Goal: Register for event/course

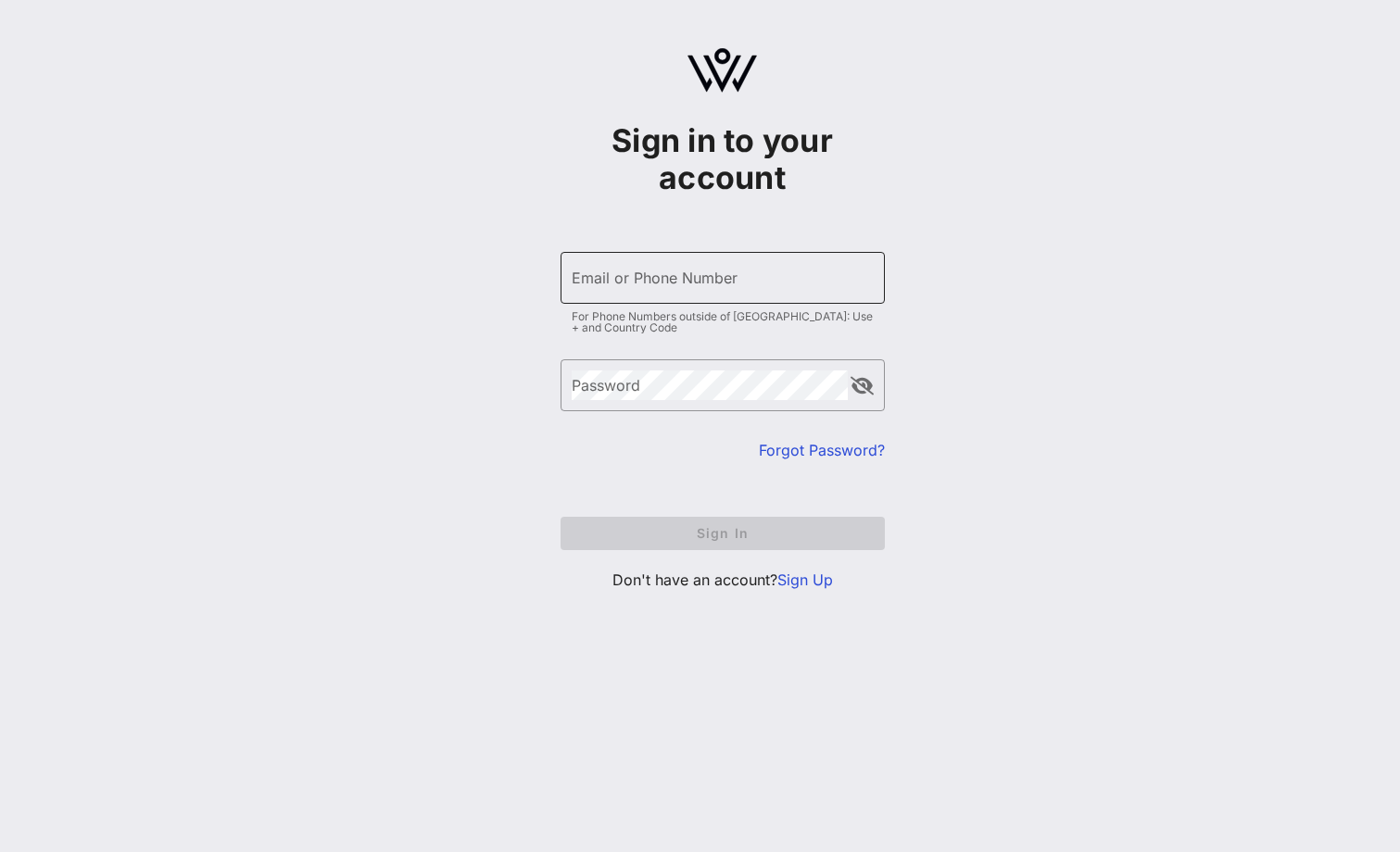
click at [663, 277] on input "Email or Phone Number" at bounding box center [722, 278] width 302 height 30
type input "[EMAIL_ADDRESS][DOMAIN_NAME]"
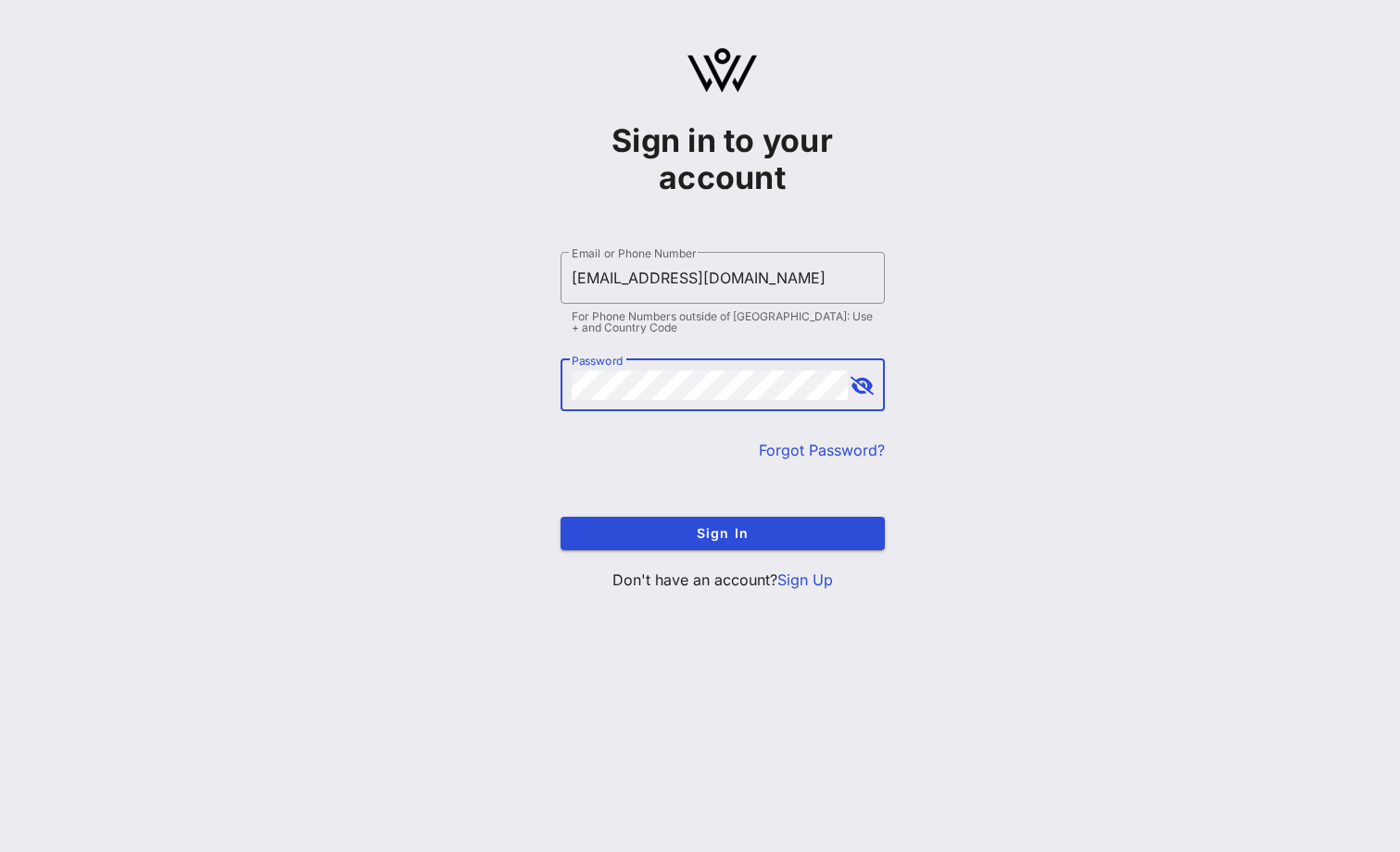
click at [560, 517] on button "Sign In" at bounding box center [722, 533] width 324 height 33
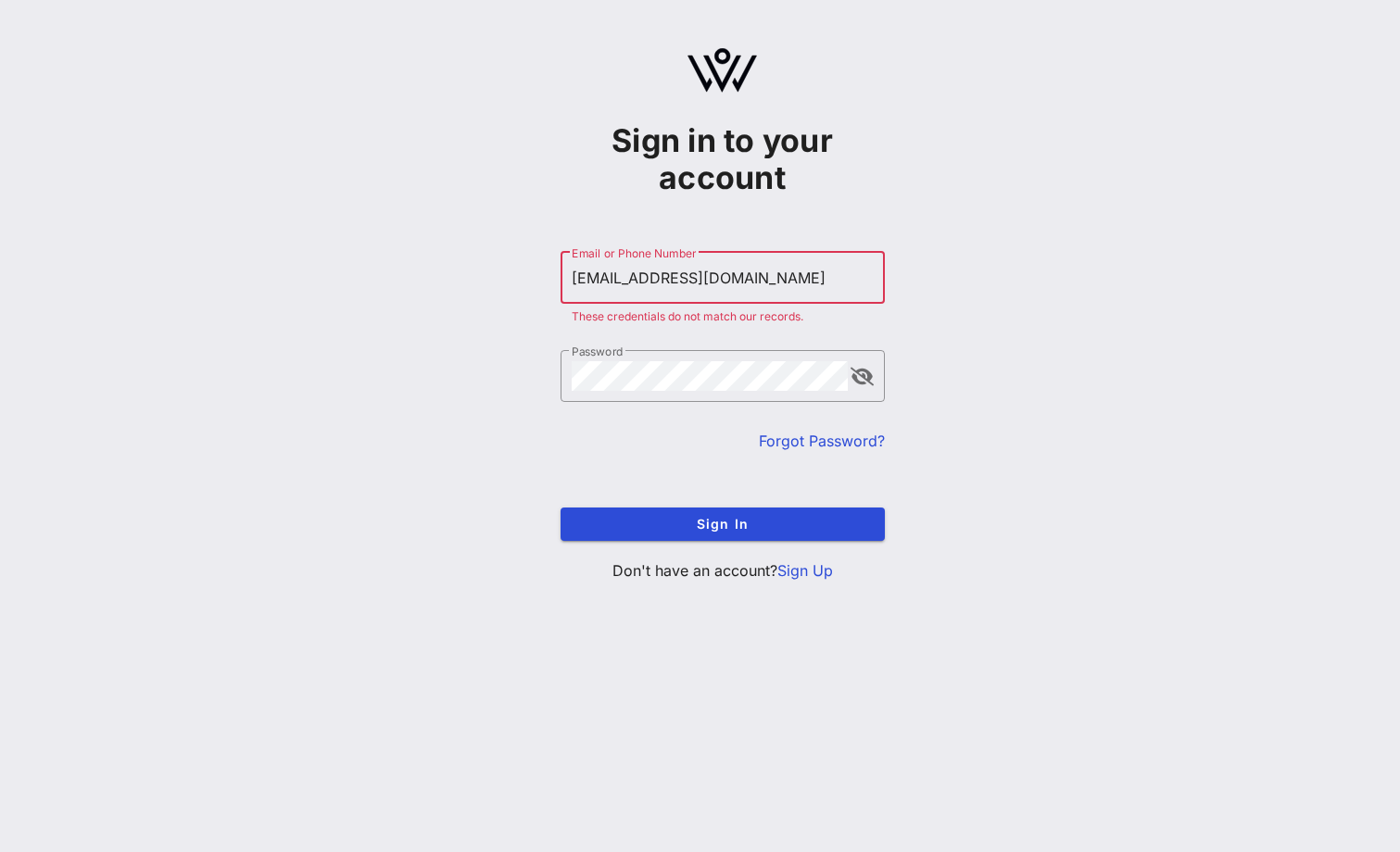
click at [803, 435] on link "Forgot Password?" at bounding box center [822, 441] width 126 height 19
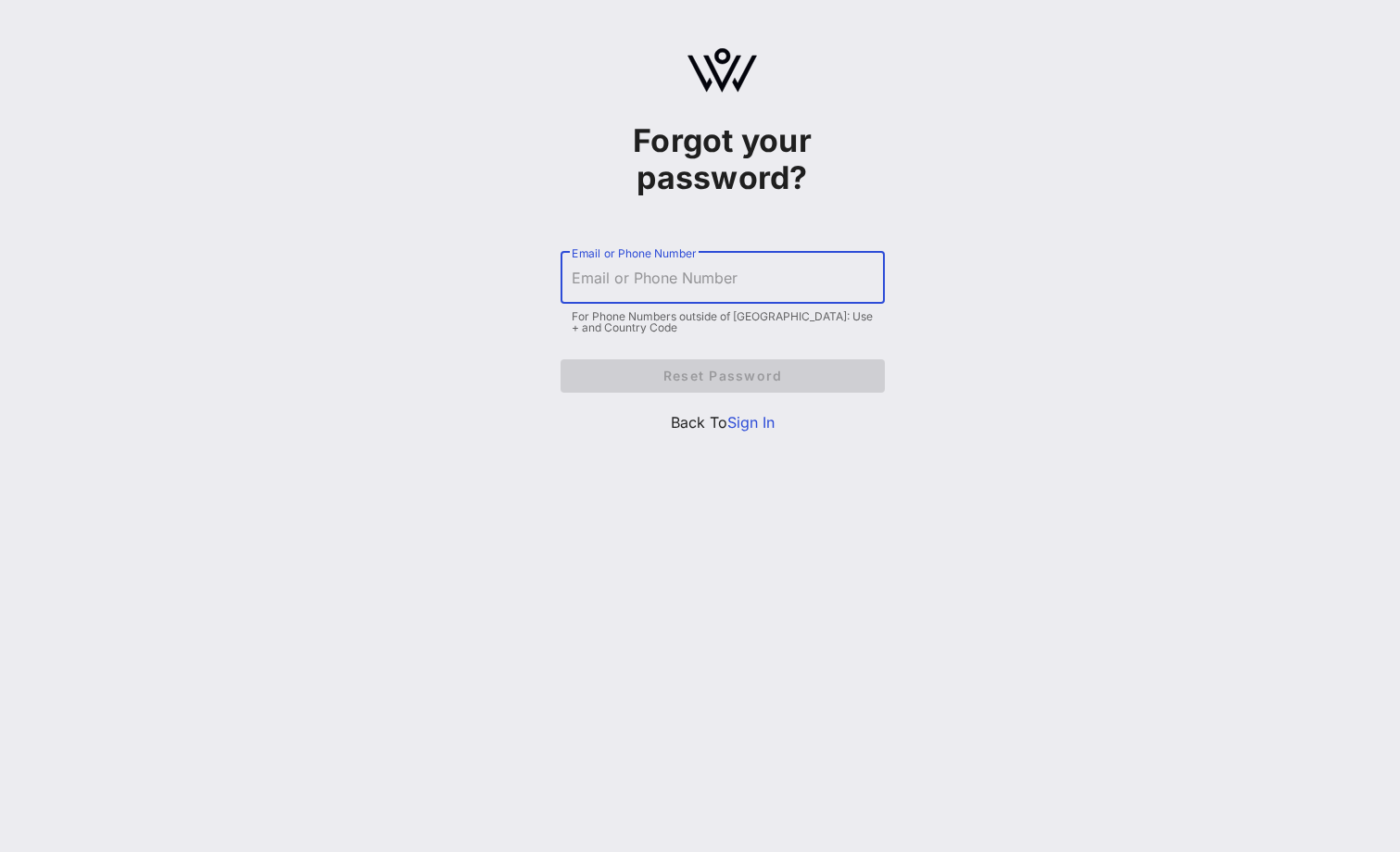
click at [633, 275] on input "Email or Phone Number" at bounding box center [722, 278] width 302 height 30
type input "[EMAIL_ADDRESS][DOMAIN_NAME]"
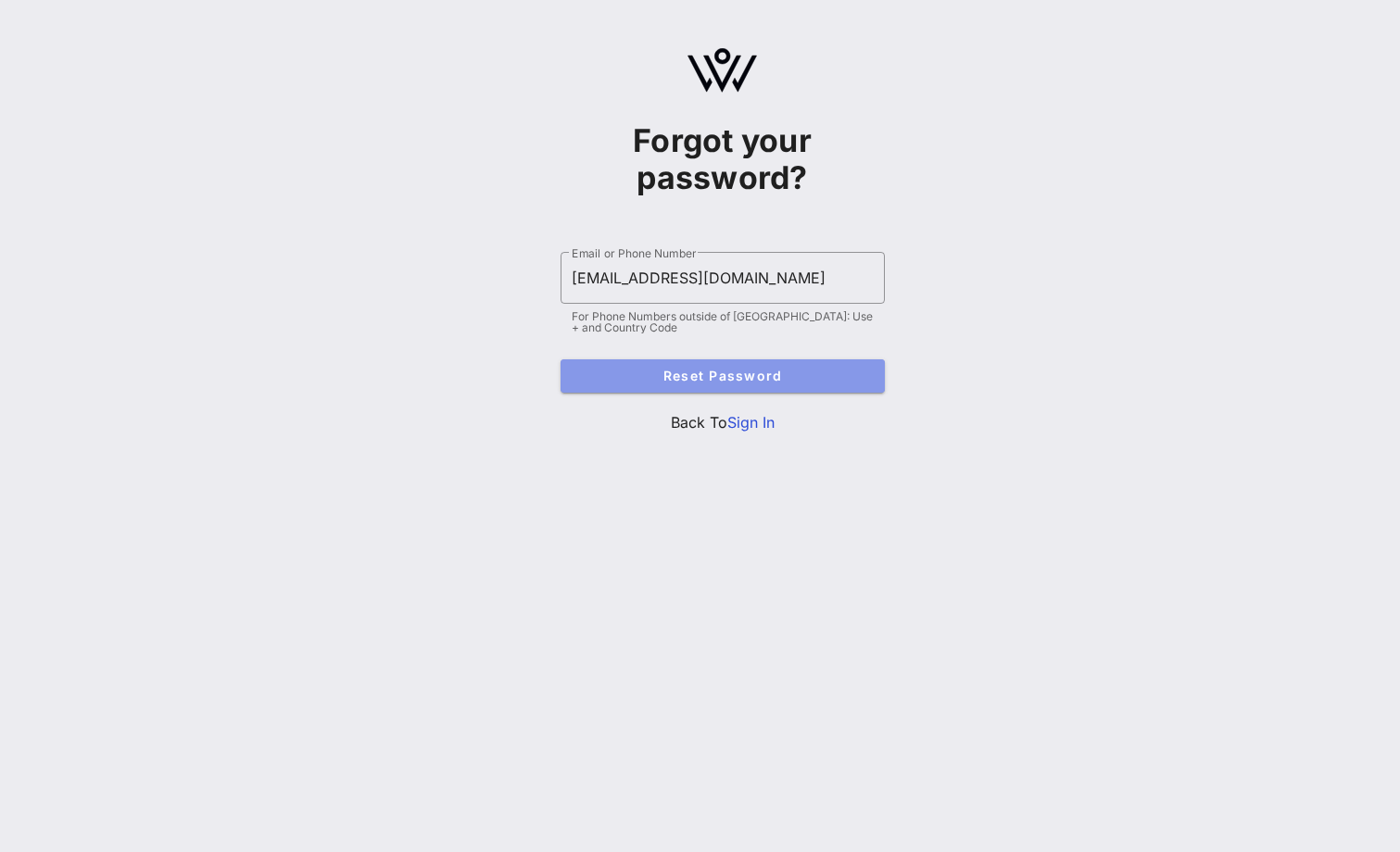
click at [623, 368] on span "Reset Password" at bounding box center [722, 375] width 294 height 16
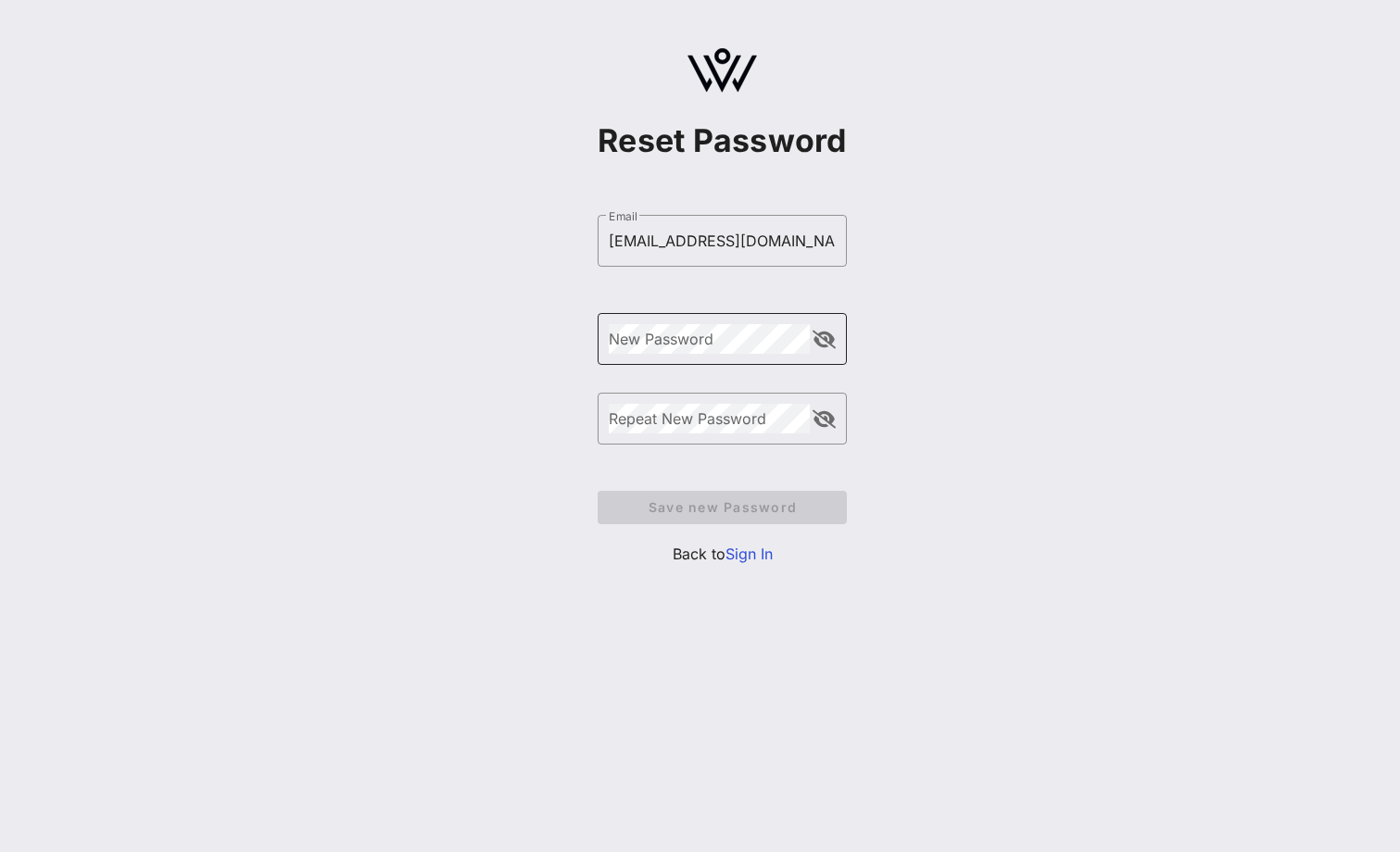
click at [707, 355] on div "New Password" at bounding box center [709, 339] width 201 height 52
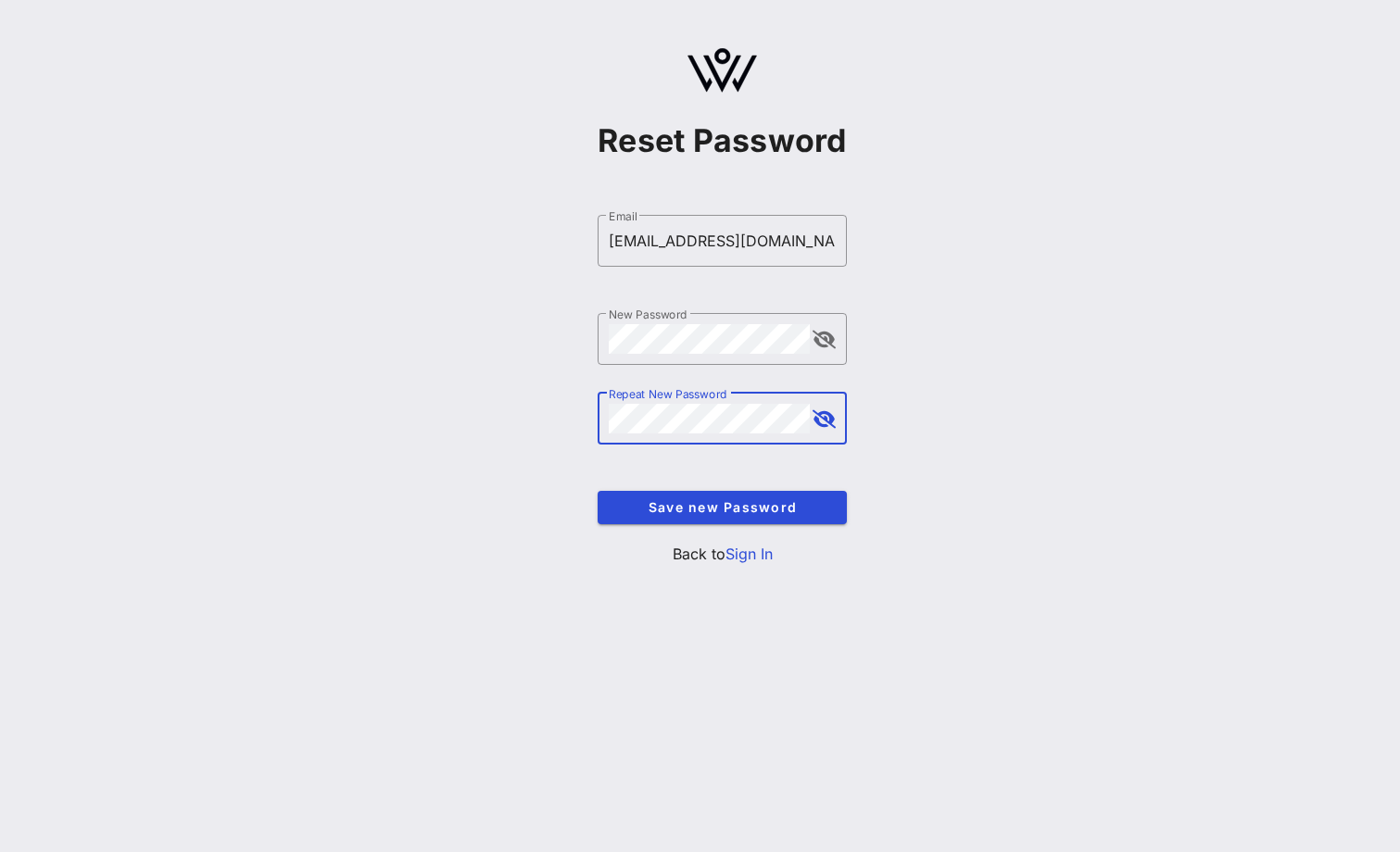
click at [823, 421] on button "append icon" at bounding box center [823, 420] width 23 height 19
click at [823, 421] on button "append icon" at bounding box center [823, 420] width 21 height 19
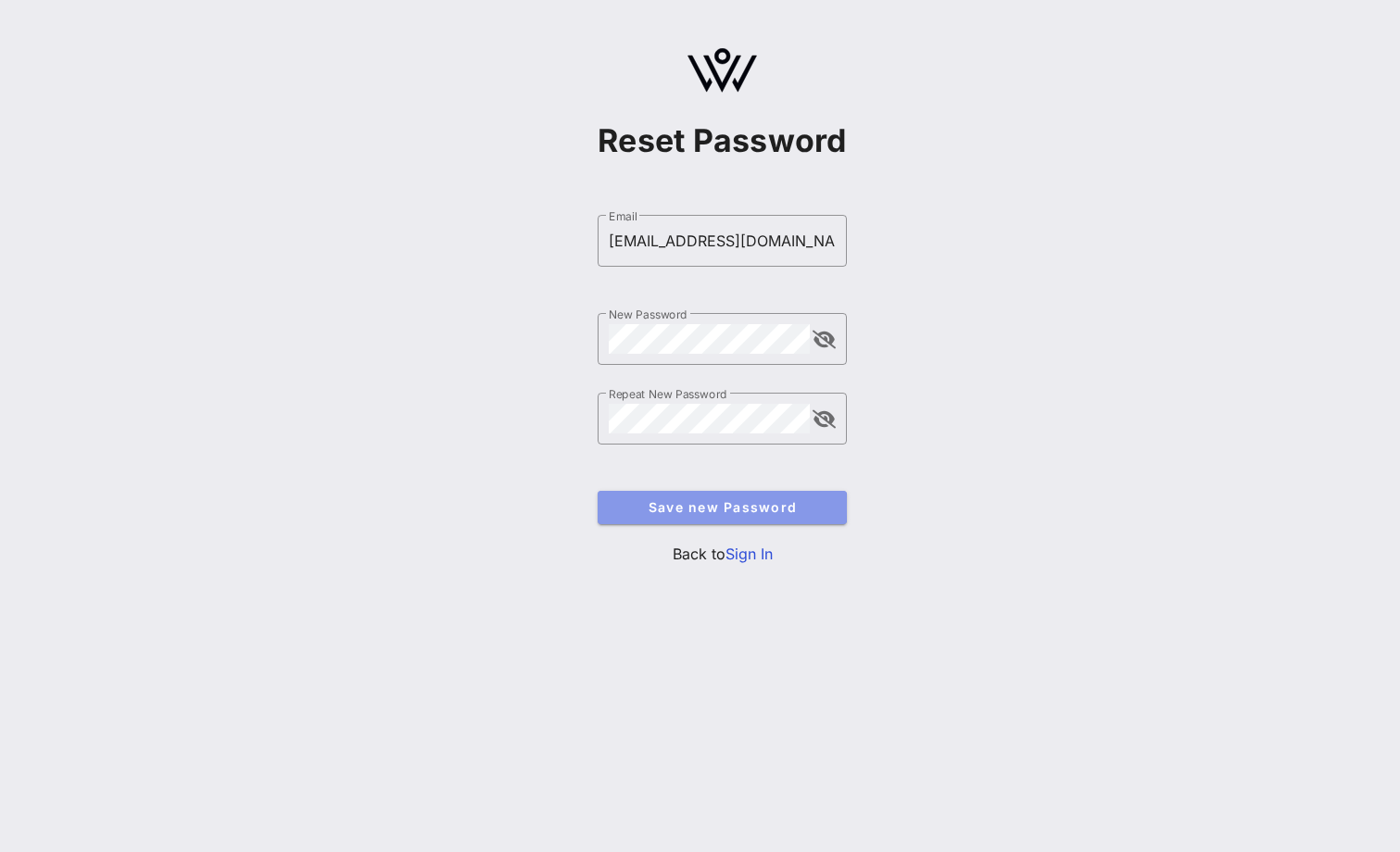
click at [773, 501] on span "Save new Password" at bounding box center [722, 506] width 219 height 16
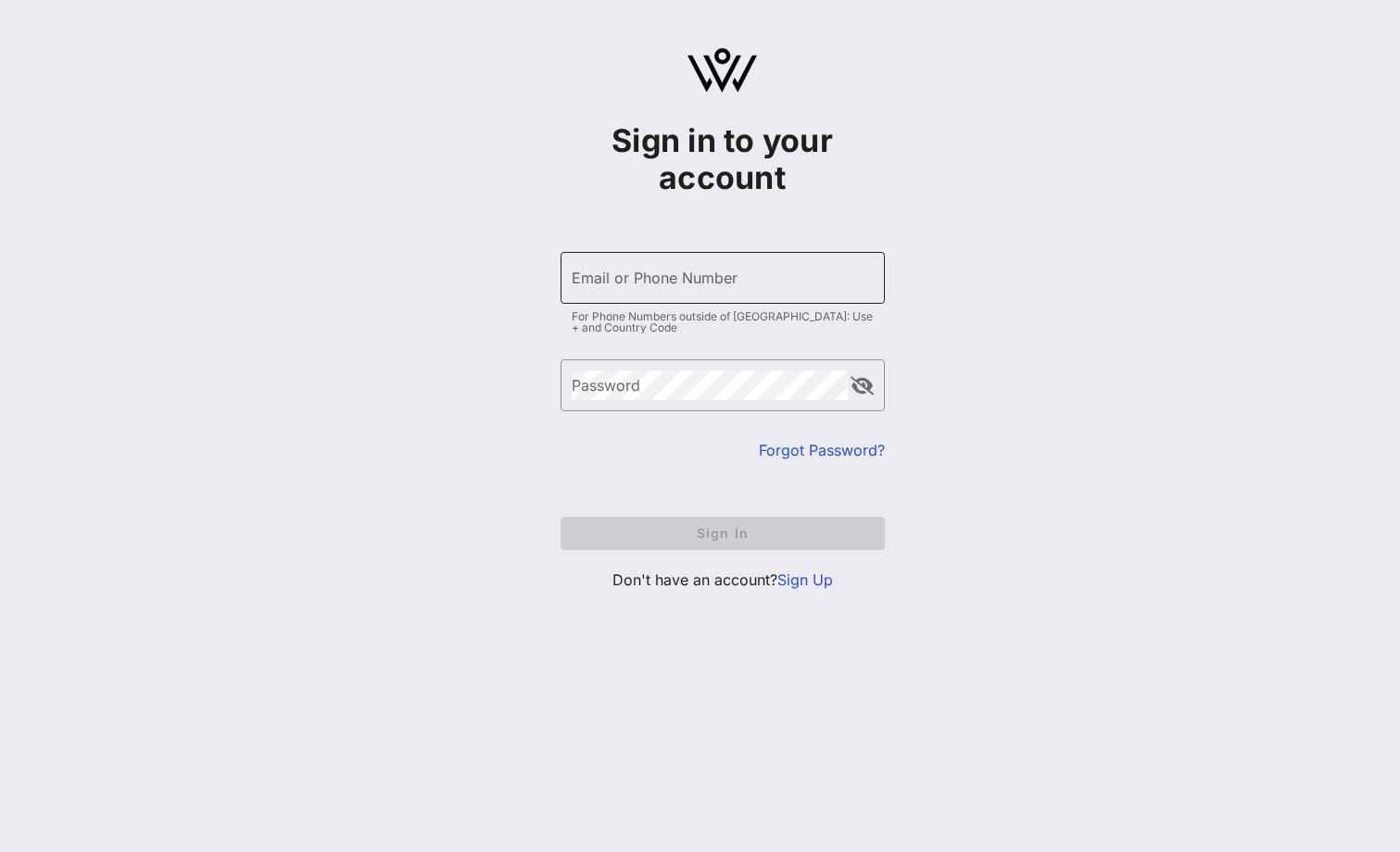
click at [695, 288] on input "Email or Phone Number" at bounding box center [722, 278] width 302 height 30
type input "[EMAIL_ADDRESS][DOMAIN_NAME]"
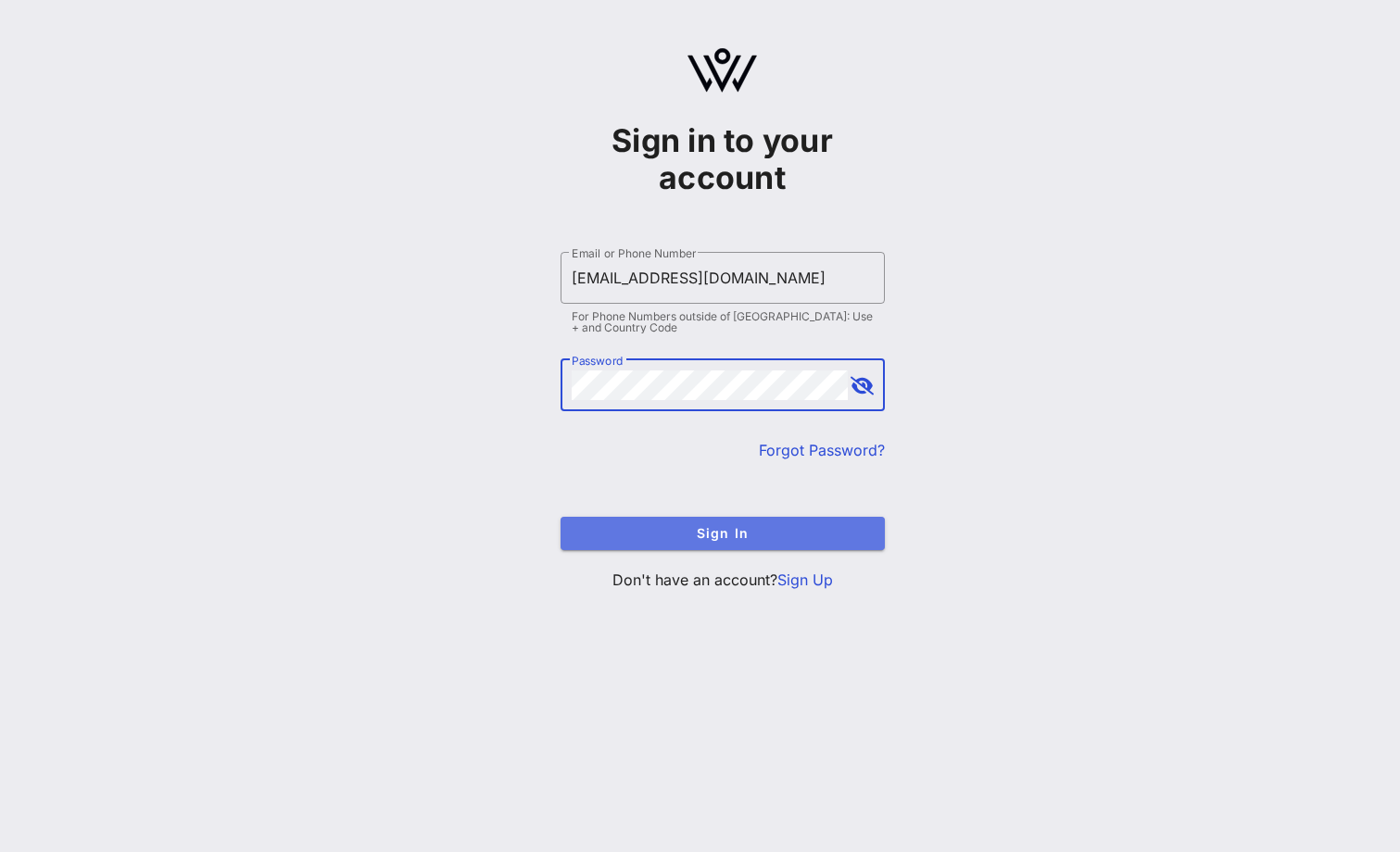
click at [697, 525] on span "Sign In" at bounding box center [722, 532] width 294 height 16
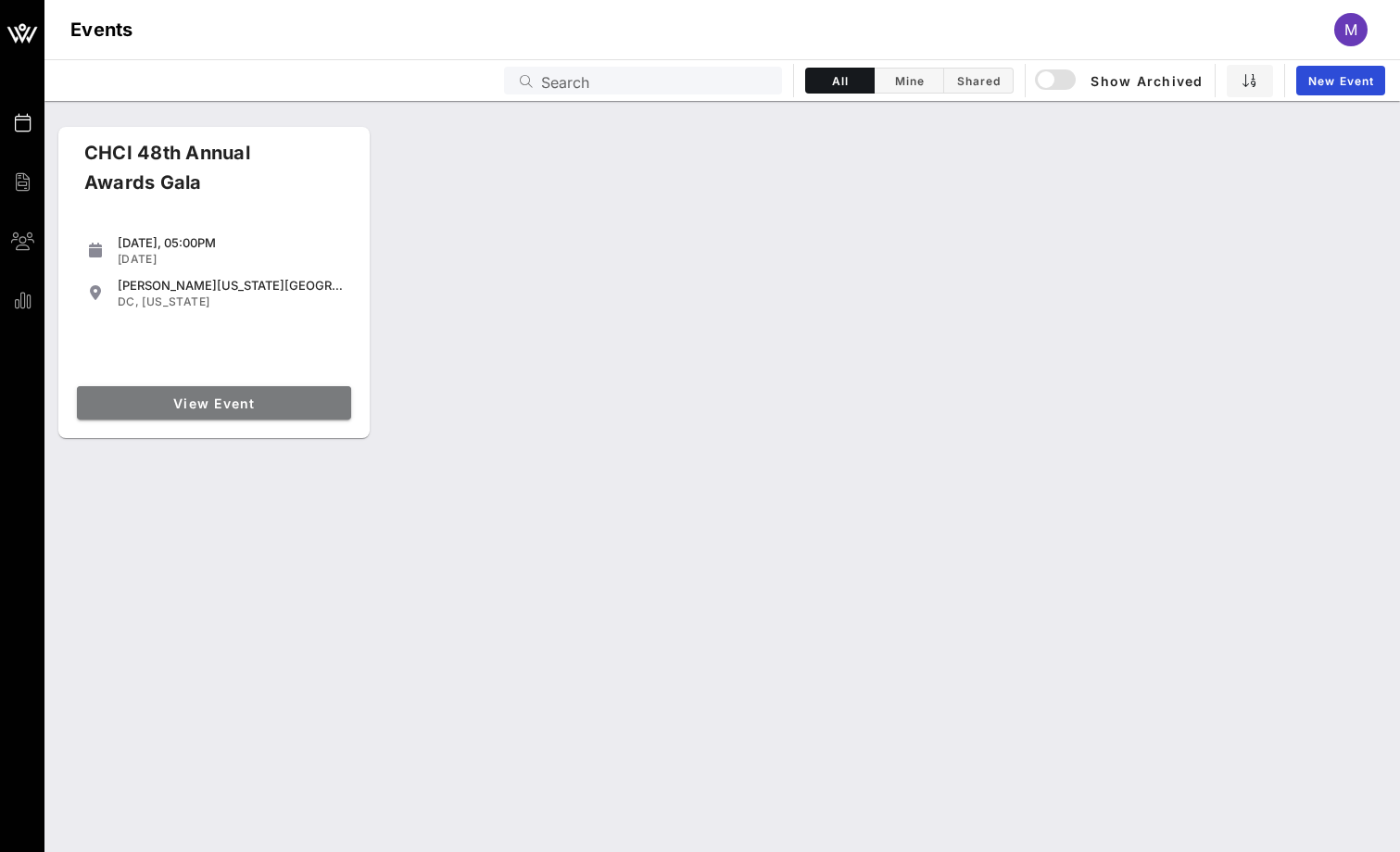
click at [274, 394] on link "View Event" at bounding box center [214, 403] width 274 height 33
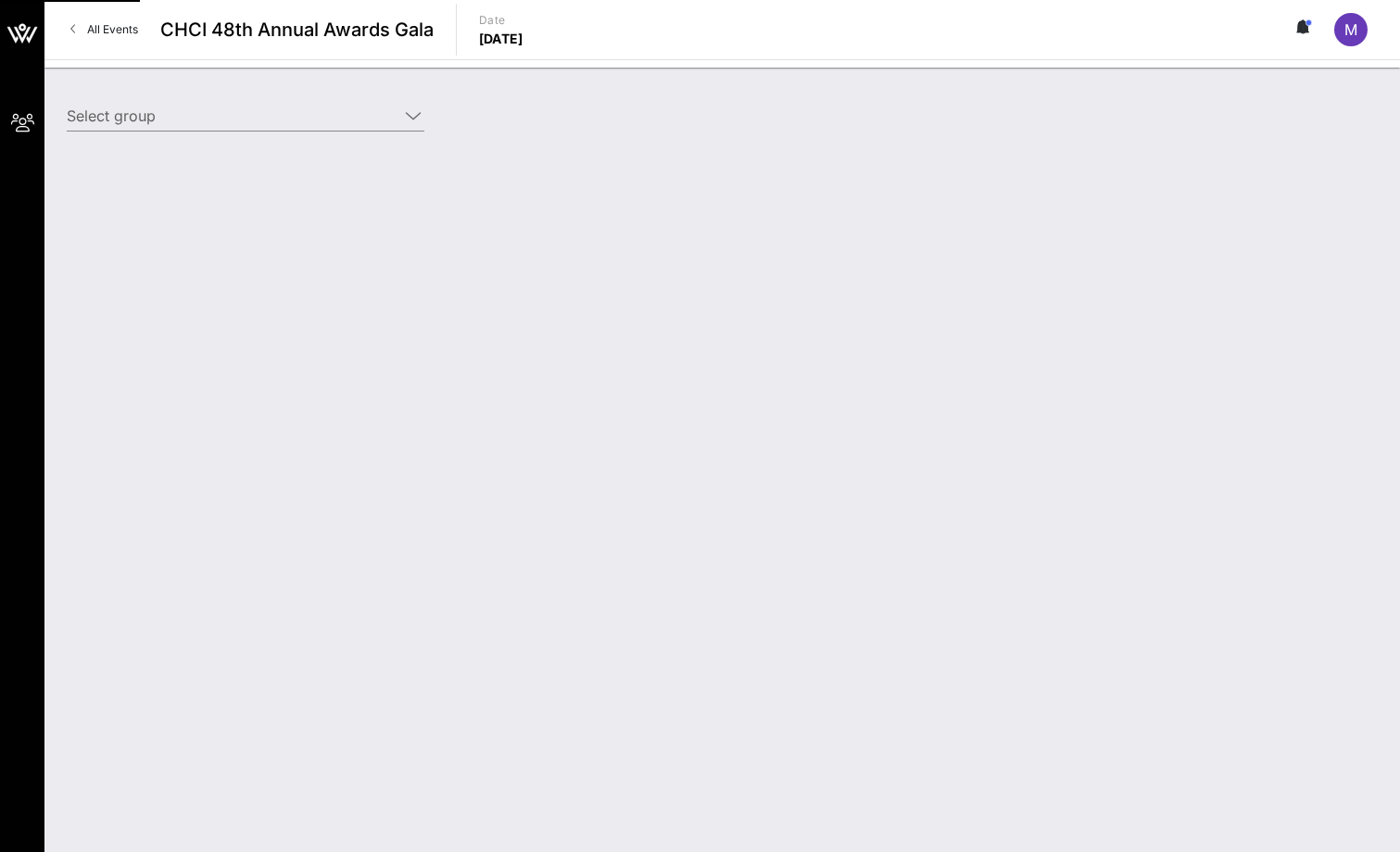
type input "UPS Corporation (UPS Corporation) [[PERSON_NAME], [EMAIL_ADDRESS][DOMAIN_NAME]]"
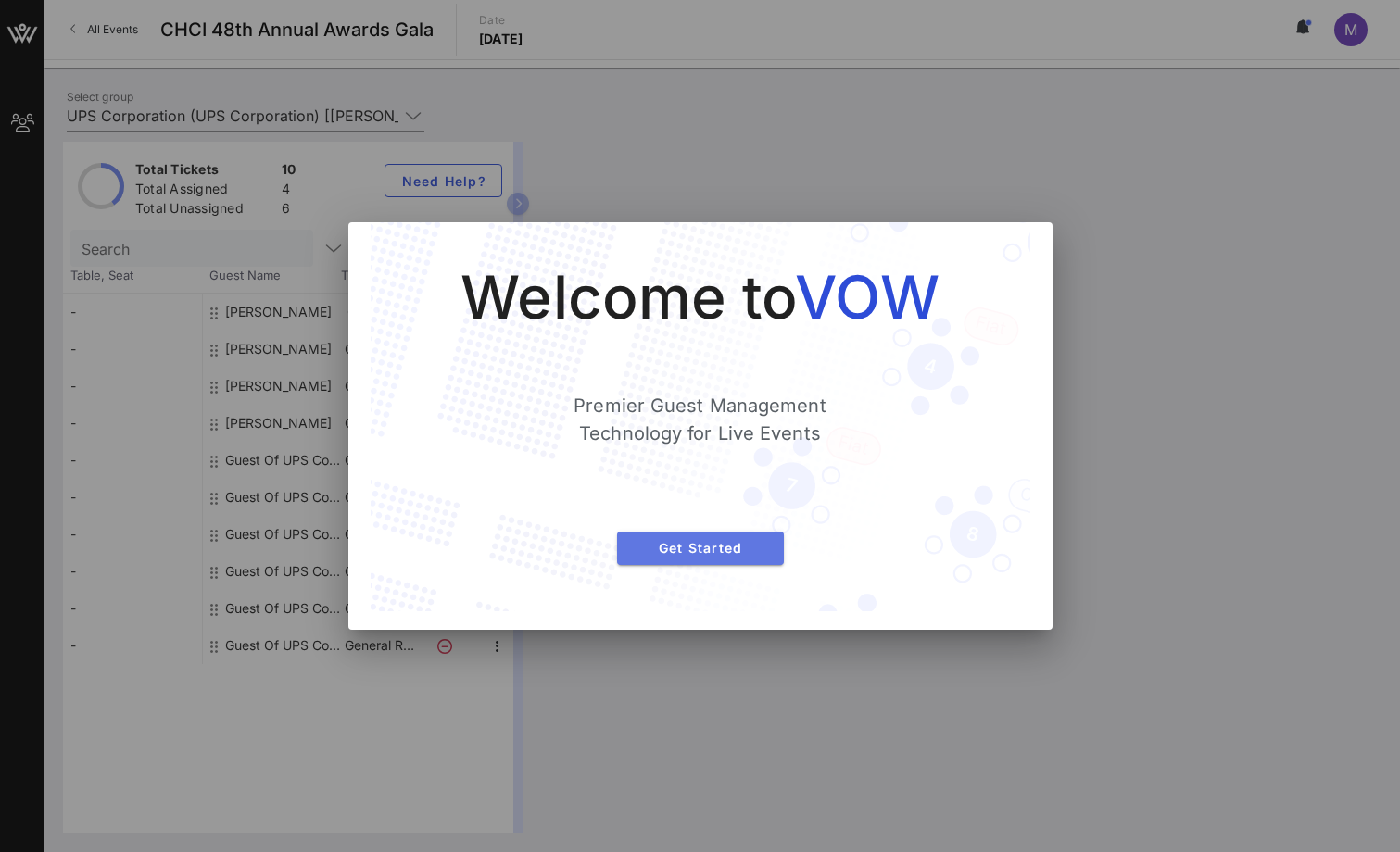
click at [725, 543] on span "Get Started" at bounding box center [700, 547] width 137 height 16
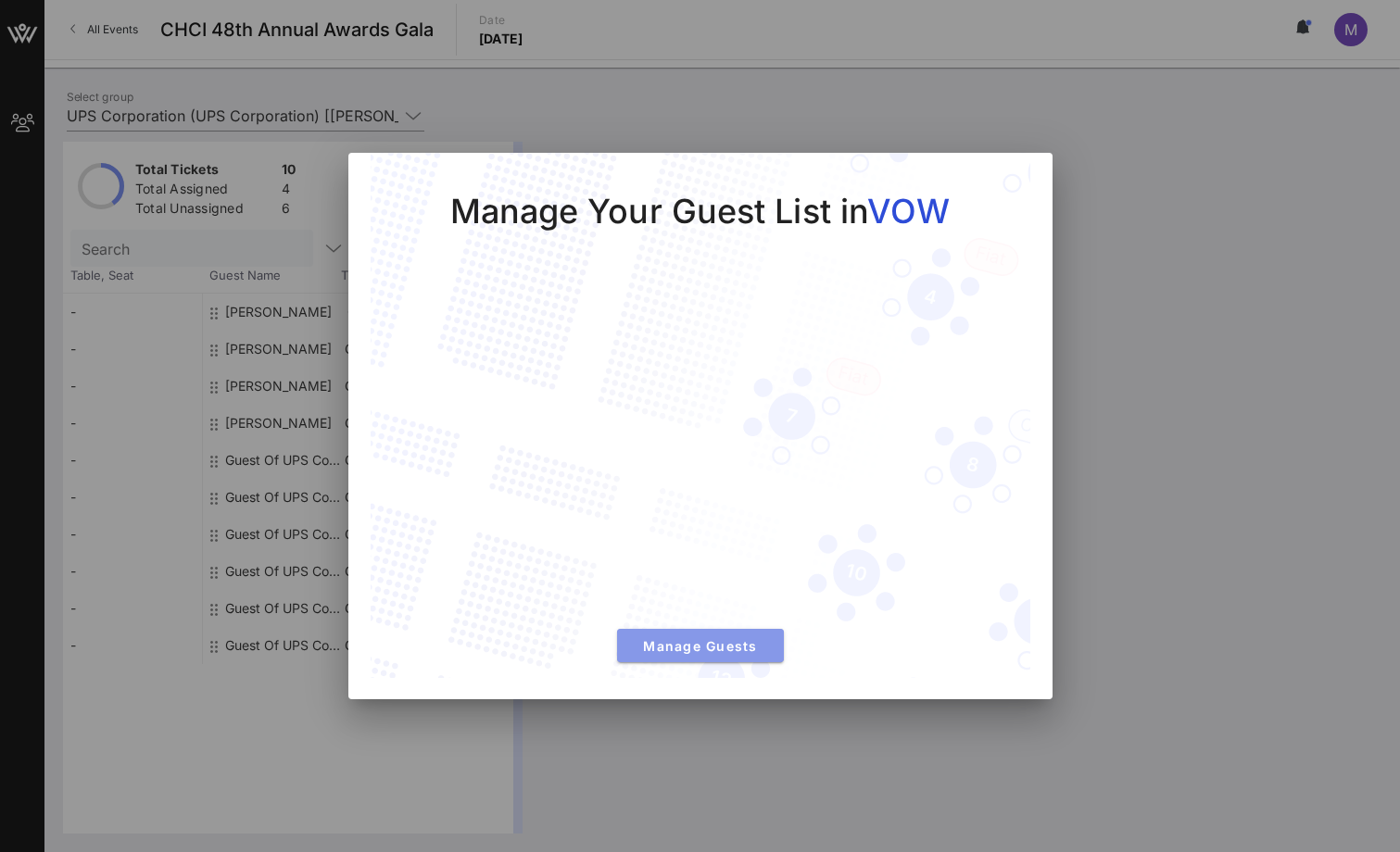
click at [727, 644] on span "Manage Guests" at bounding box center [700, 646] width 137 height 16
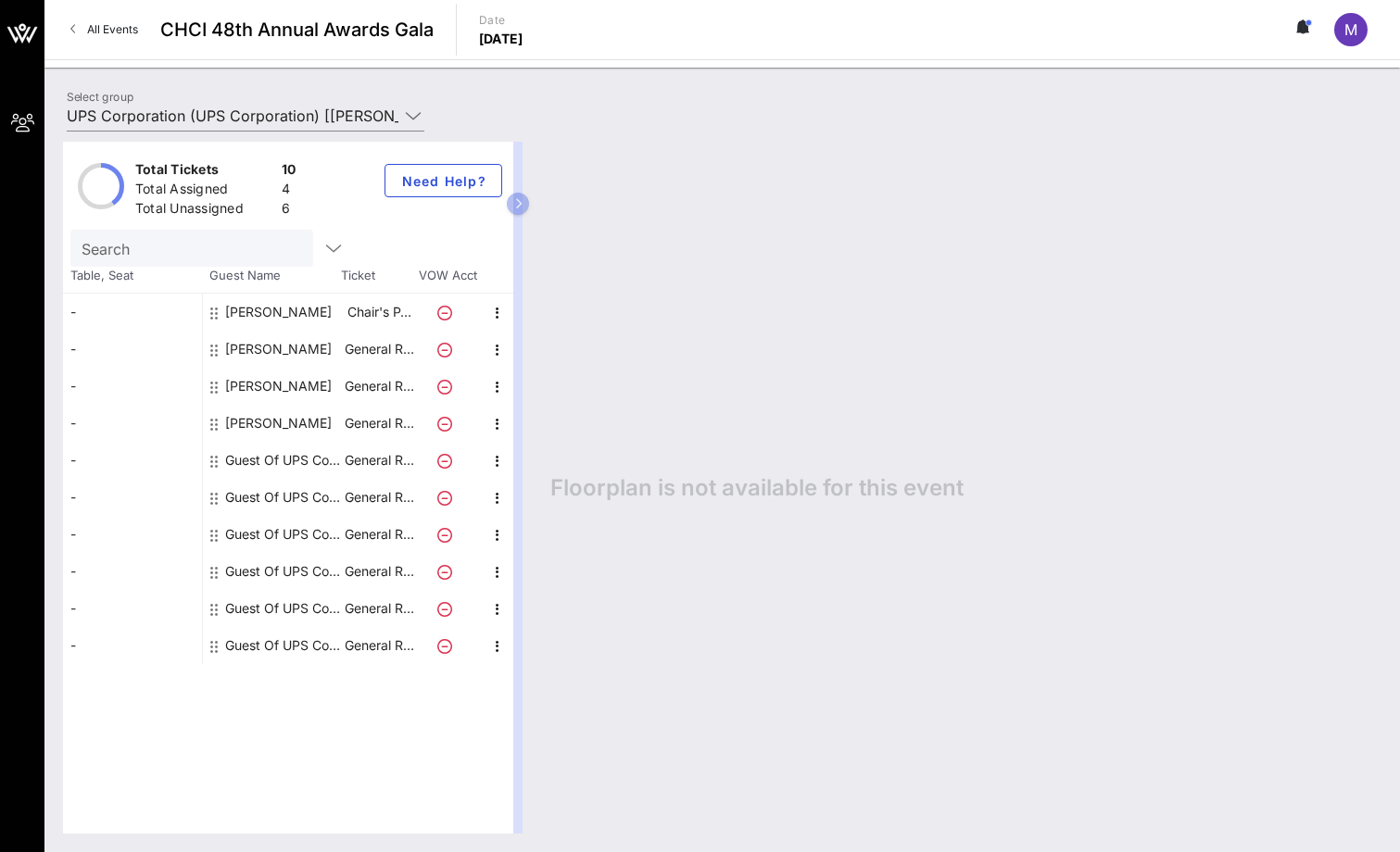
click at [281, 458] on div "Guest Of UPS Corporation" at bounding box center [283, 461] width 117 height 37
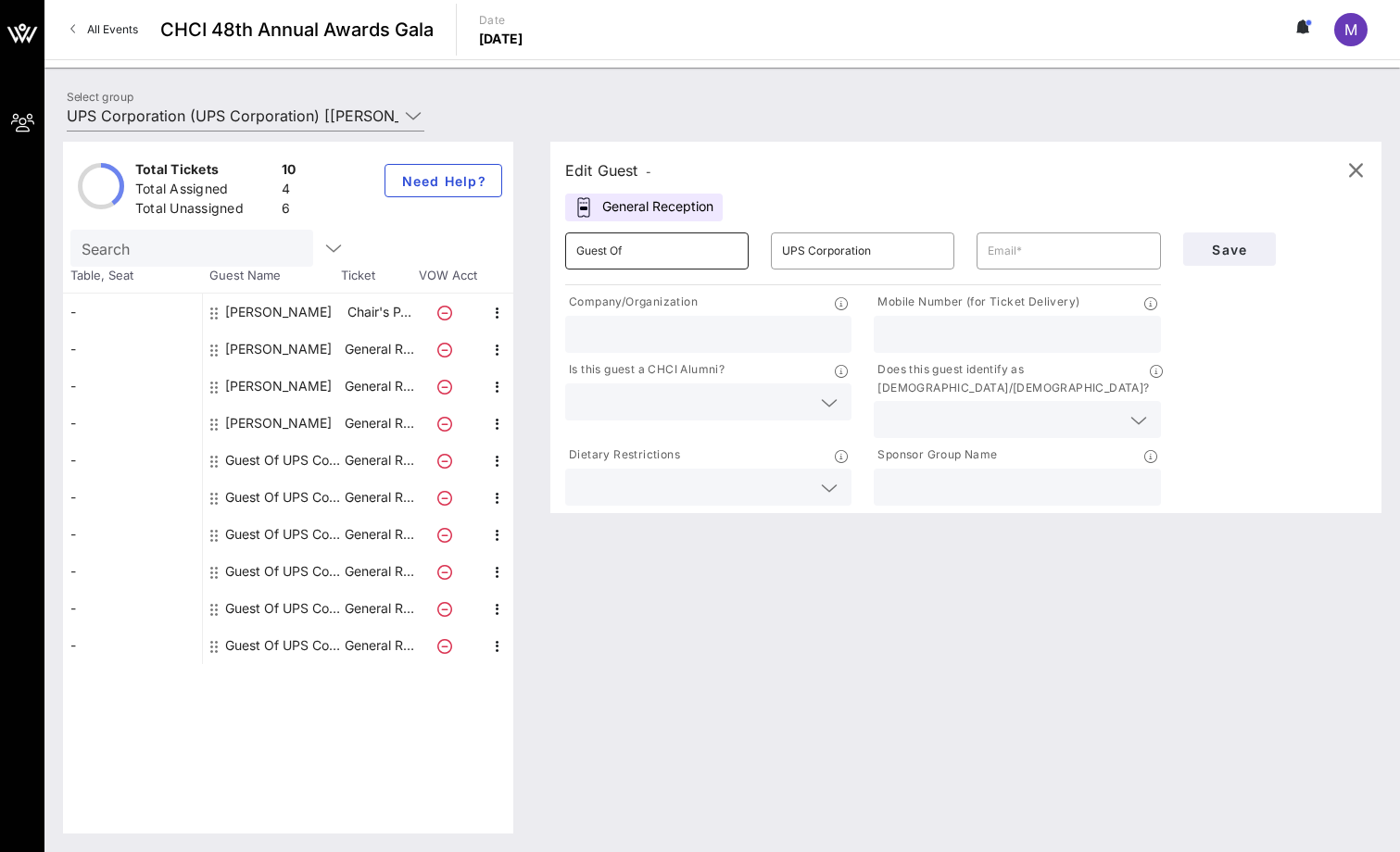
click at [635, 246] on input "Guest Of" at bounding box center [656, 251] width 161 height 30
type input "G"
type input "[PERSON_NAME]"
type input "[EMAIL_ADDRESS][DOMAIN_NAME]"
click at [647, 342] on input "text" at bounding box center [708, 334] width 264 height 24
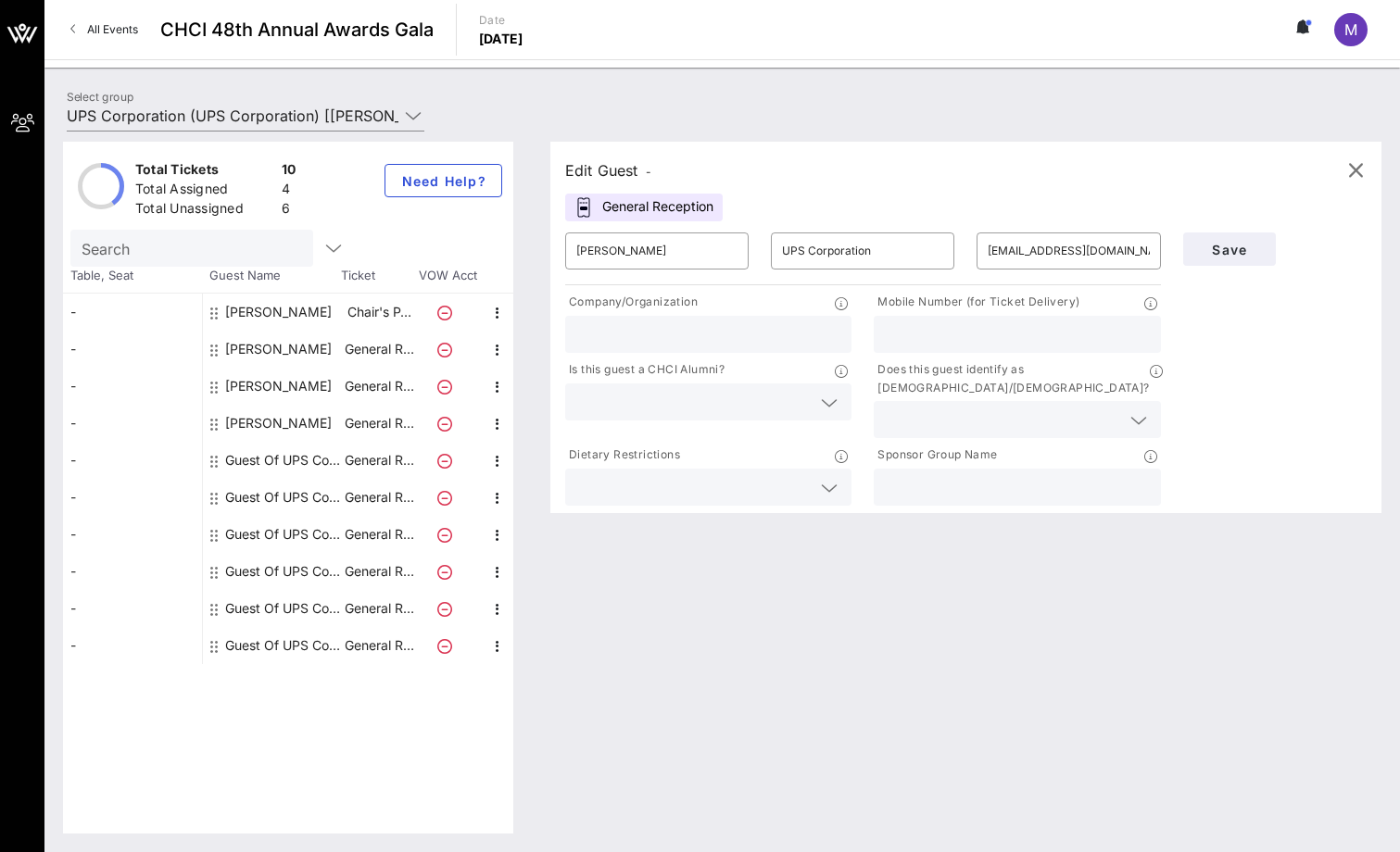
click at [635, 318] on div at bounding box center [708, 334] width 264 height 37
type input "UPS"
type input "2024129162"
click at [818, 406] on div at bounding box center [829, 403] width 22 height 22
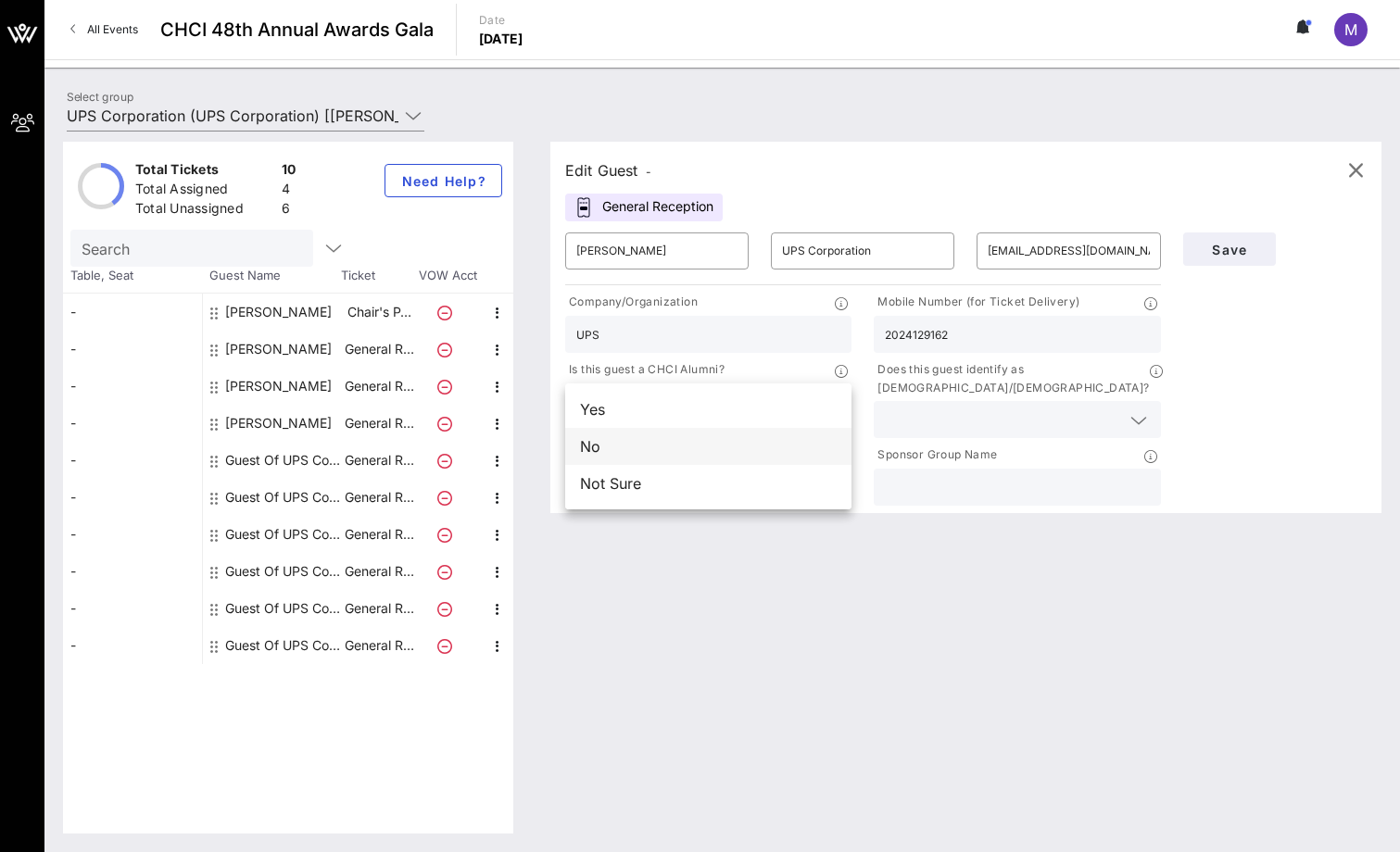
click at [739, 452] on div "No" at bounding box center [708, 447] width 286 height 37
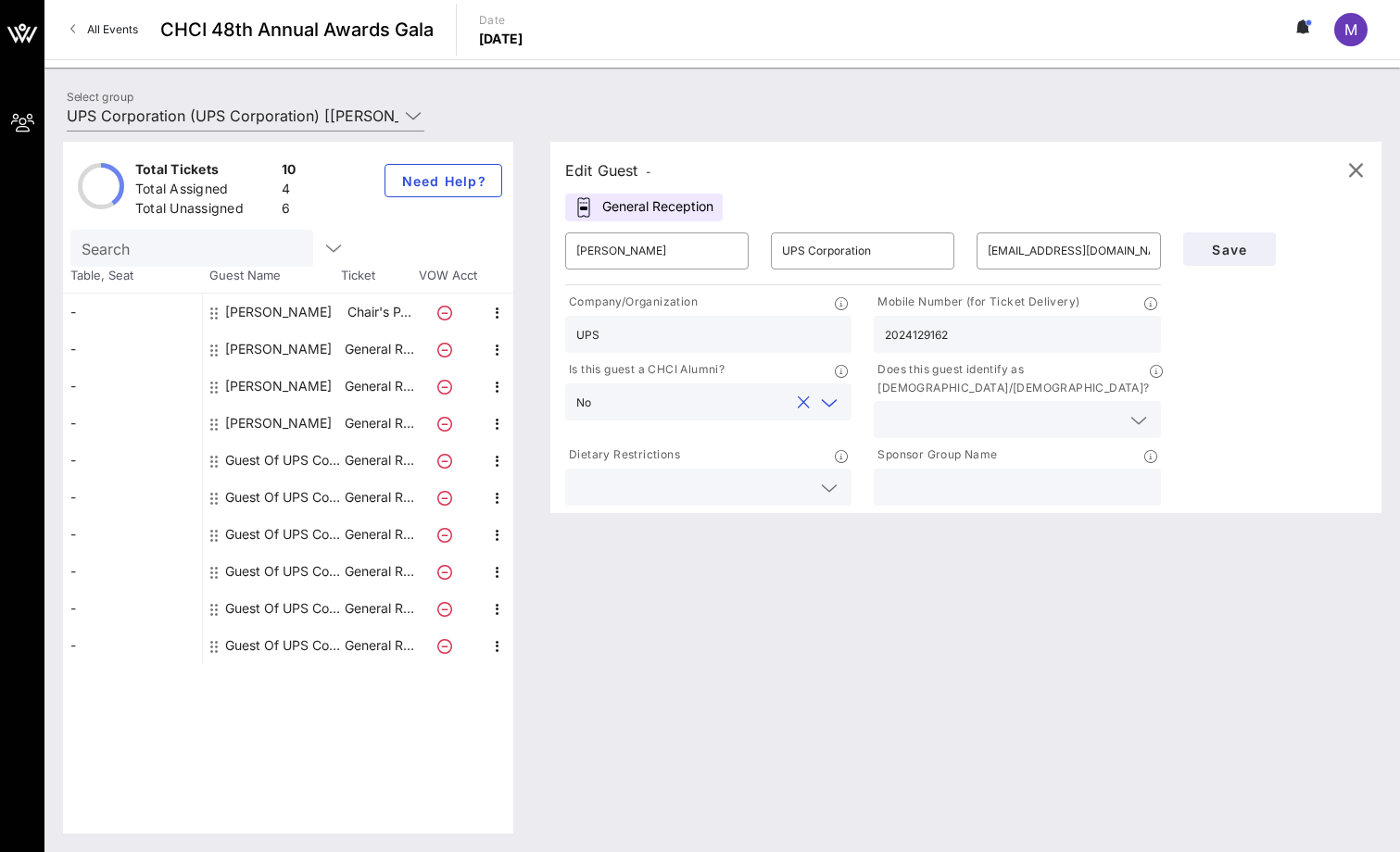
click at [960, 415] on div at bounding box center [1016, 420] width 264 height 37
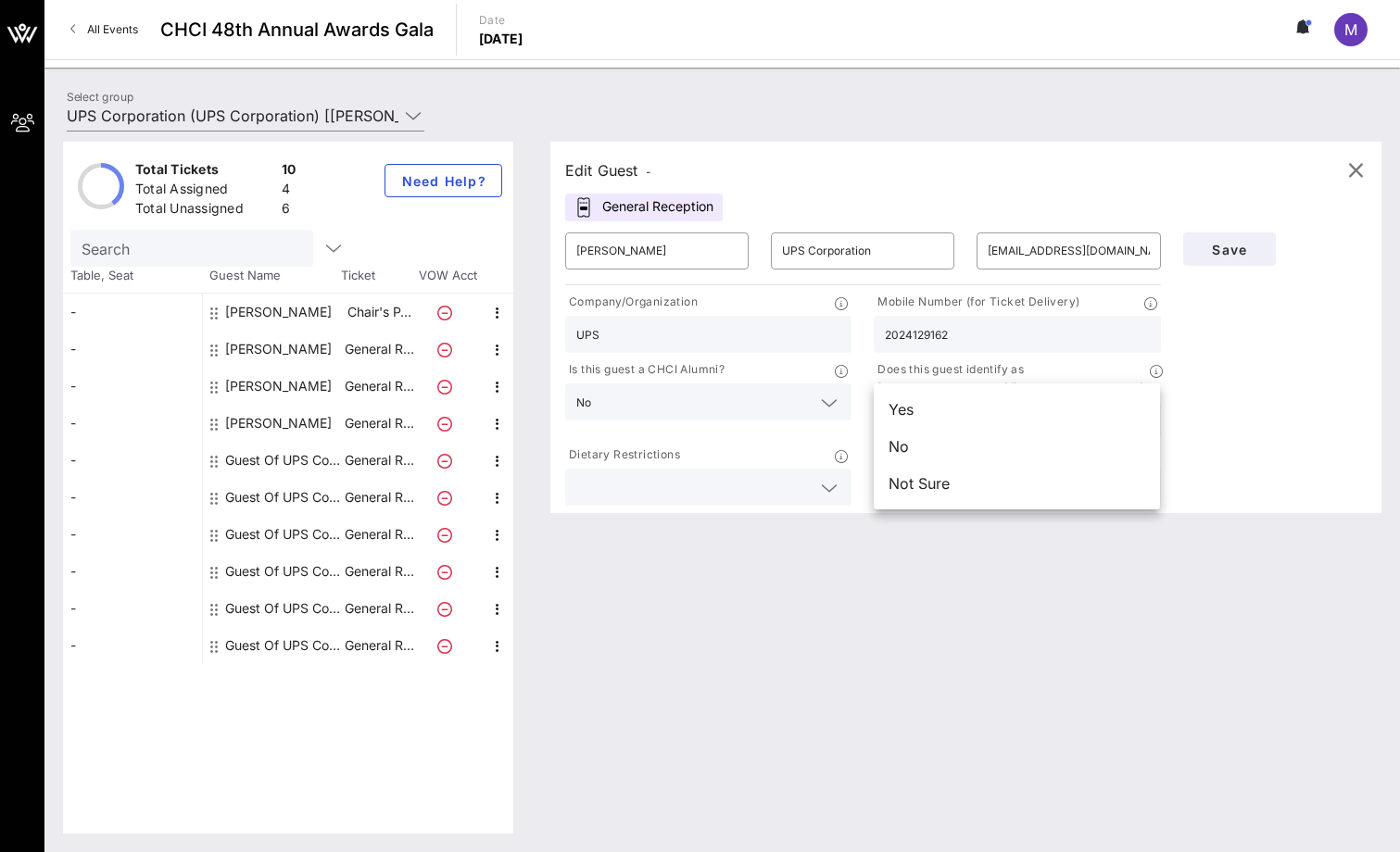
click at [961, 412] on div "Yes" at bounding box center [1016, 410] width 286 height 37
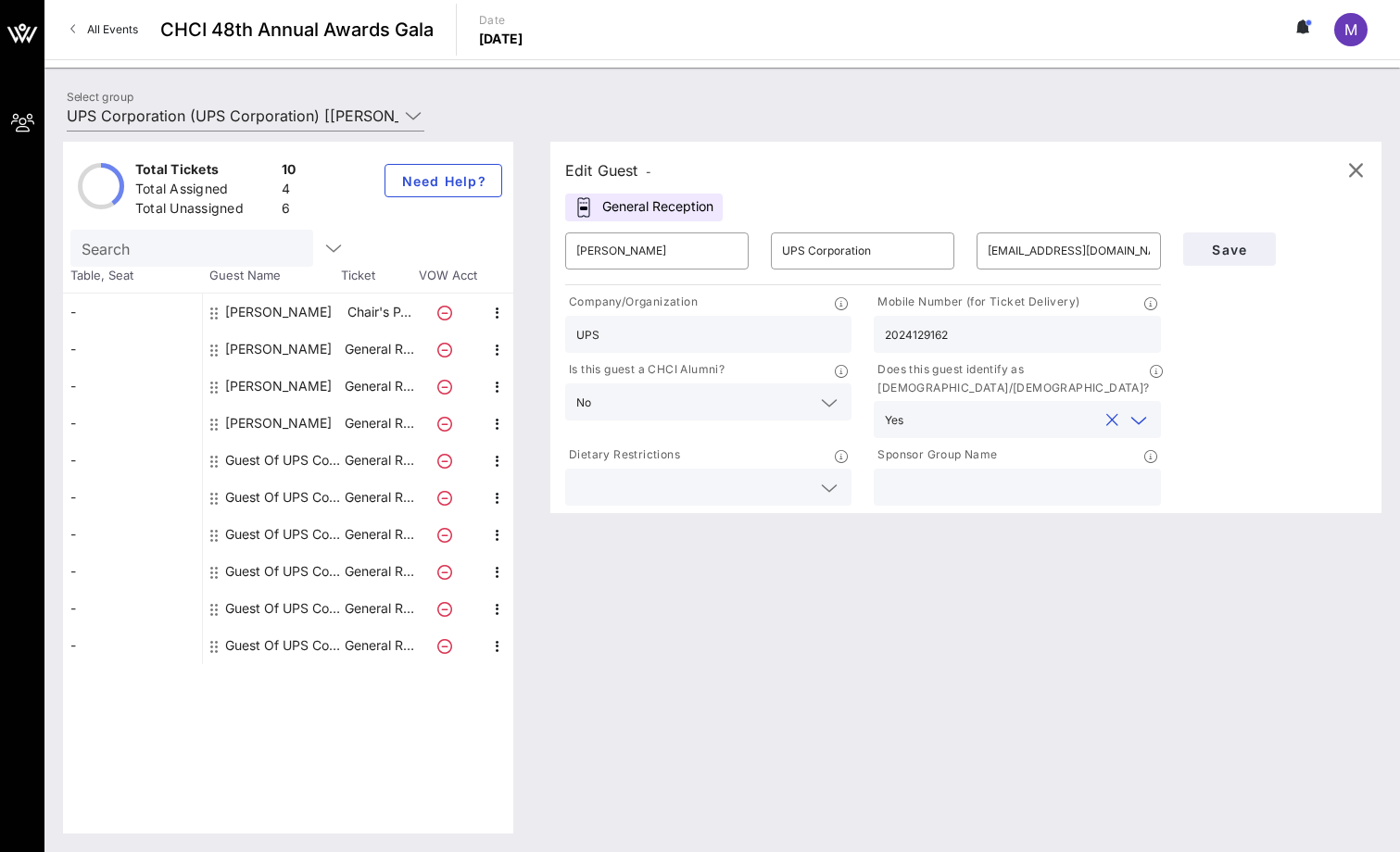
click at [828, 477] on icon at bounding box center [829, 488] width 17 height 22
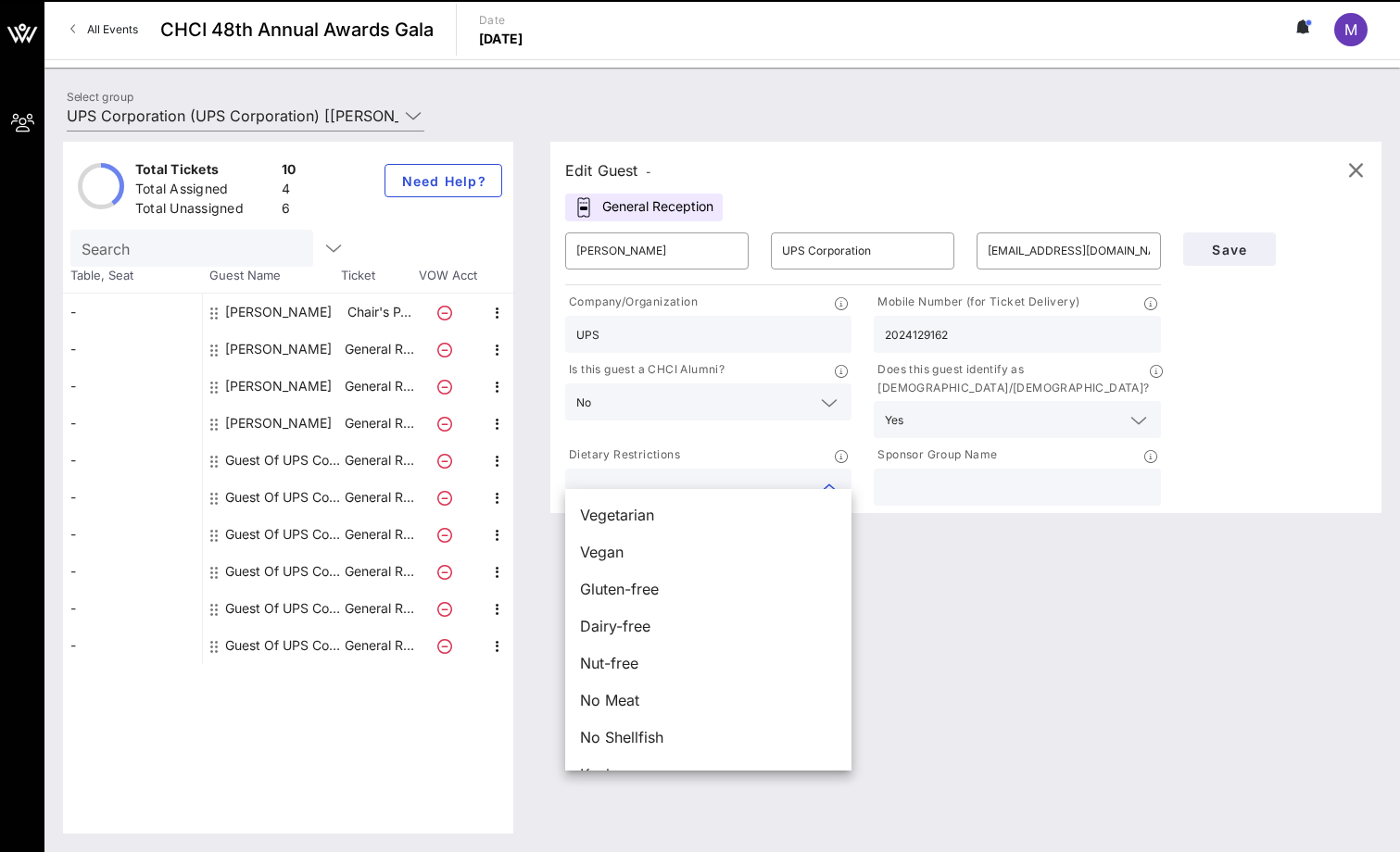
click at [765, 446] on div "Dietary Restrictions" at bounding box center [708, 457] width 286 height 23
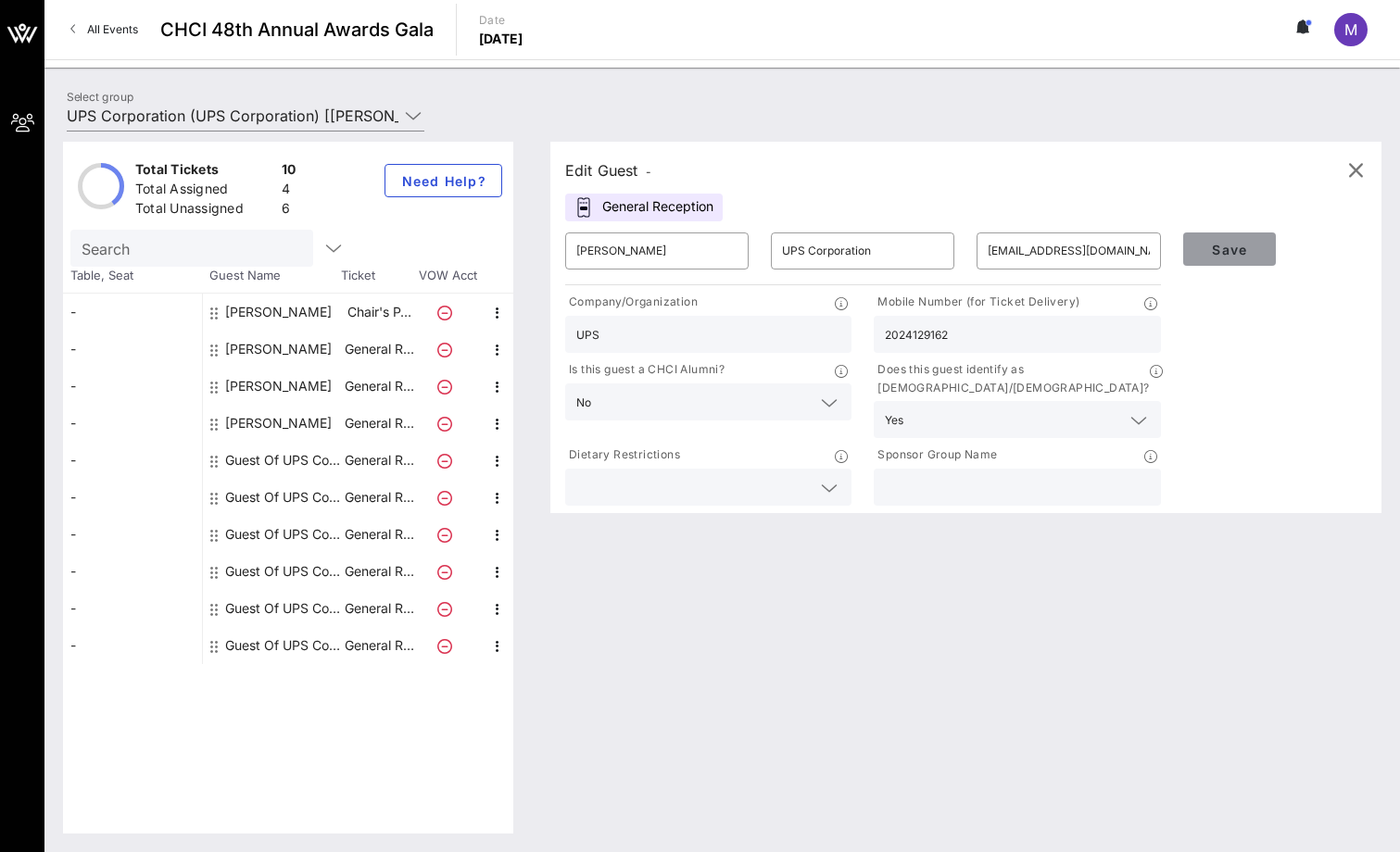
click at [1240, 253] on span "Save" at bounding box center [1229, 249] width 63 height 16
click at [672, 249] on input "[PERSON_NAME]" at bounding box center [656, 251] width 161 height 30
click at [673, 249] on input "[PERSON_NAME]" at bounding box center [656, 251] width 161 height 30
type input "[PERSON_NAME]"
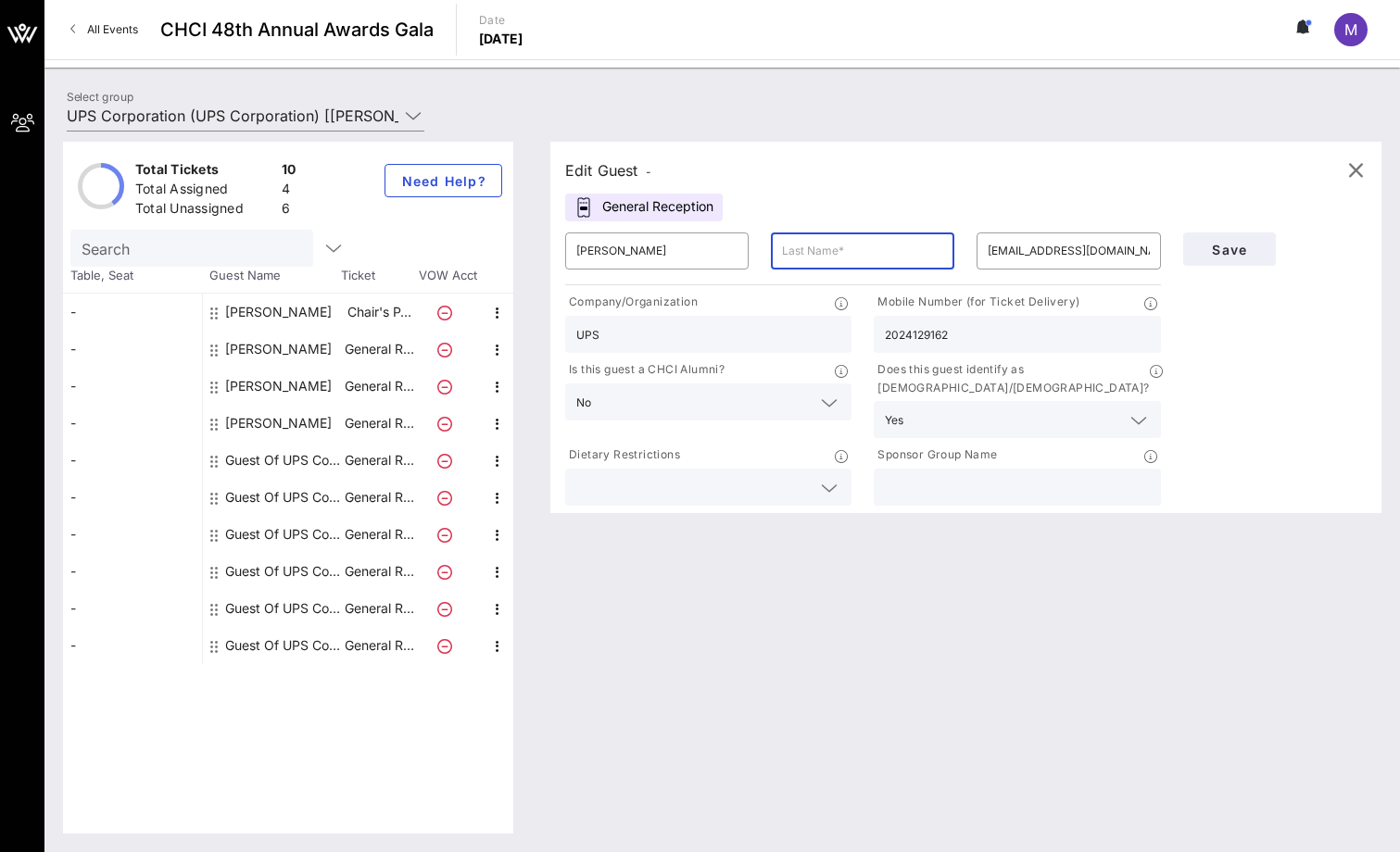
click at [852, 252] on input "text" at bounding box center [862, 251] width 161 height 30
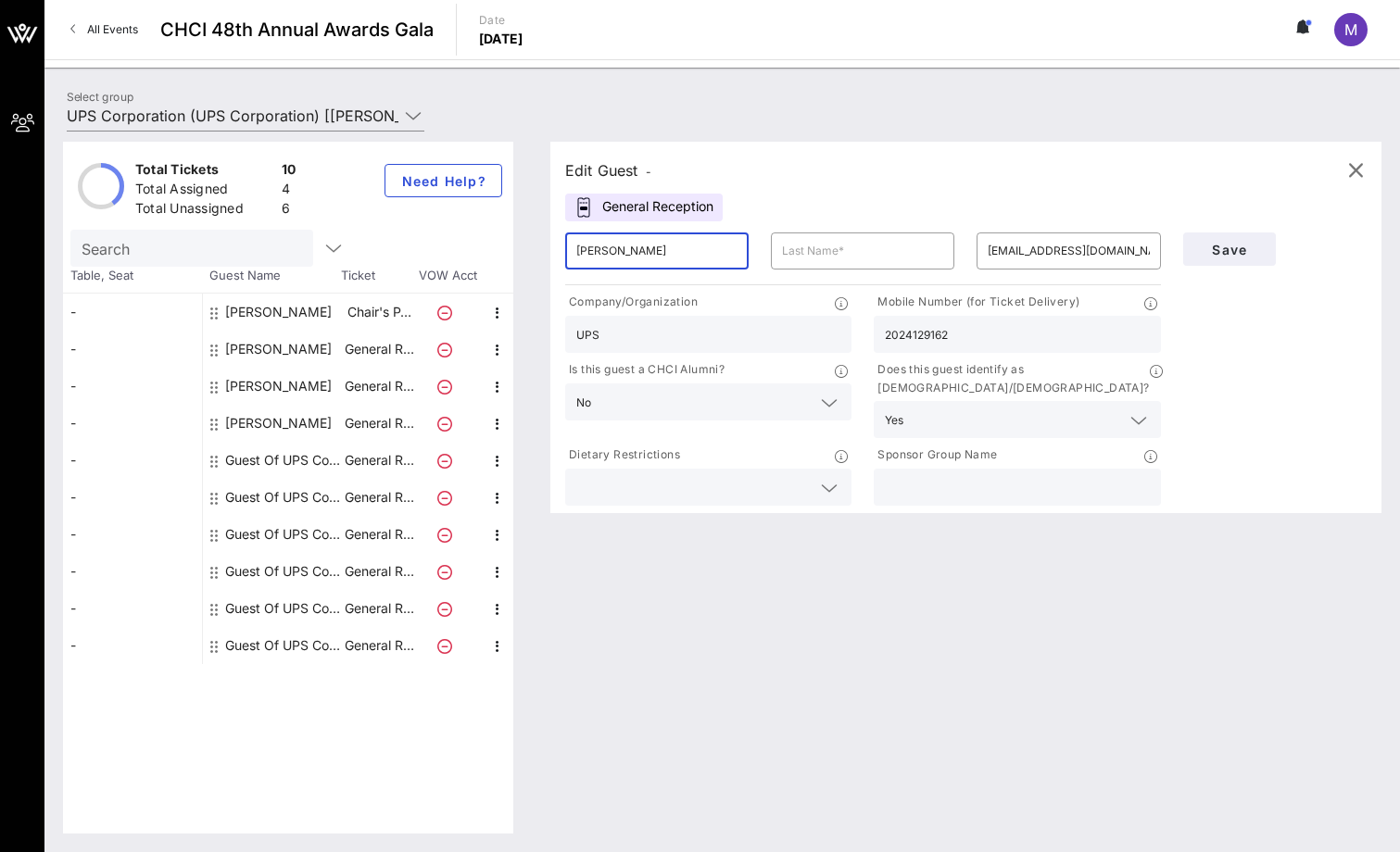
drag, startPoint x: 591, startPoint y: 247, endPoint x: 643, endPoint y: 248, distance: 52.0
click at [643, 248] on input "[PERSON_NAME]" at bounding box center [656, 251] width 161 height 30
type input "[PERSON_NAME]"
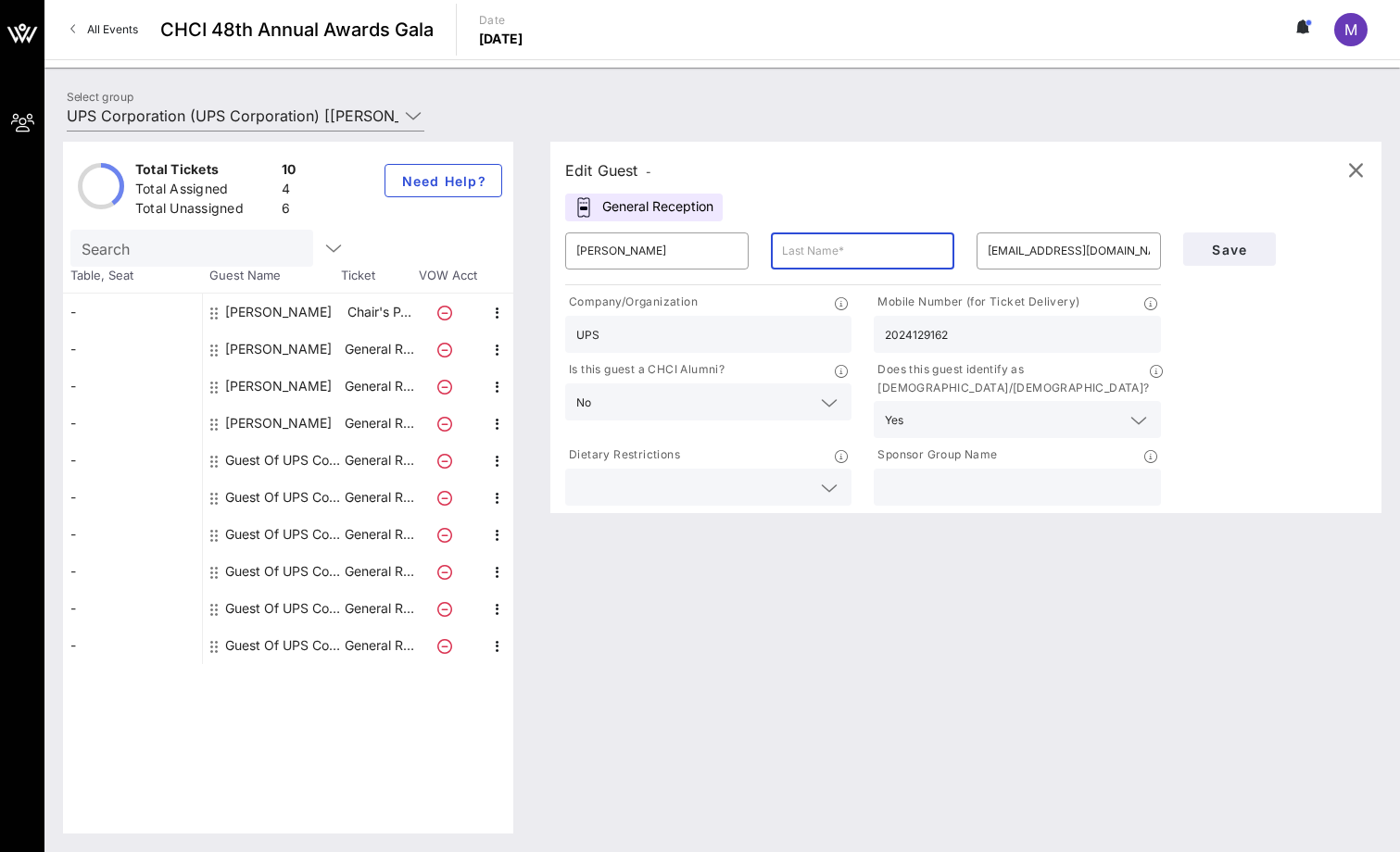
click at [843, 255] on input "text" at bounding box center [862, 251] width 161 height 30
type input "[PERSON_NAME]"
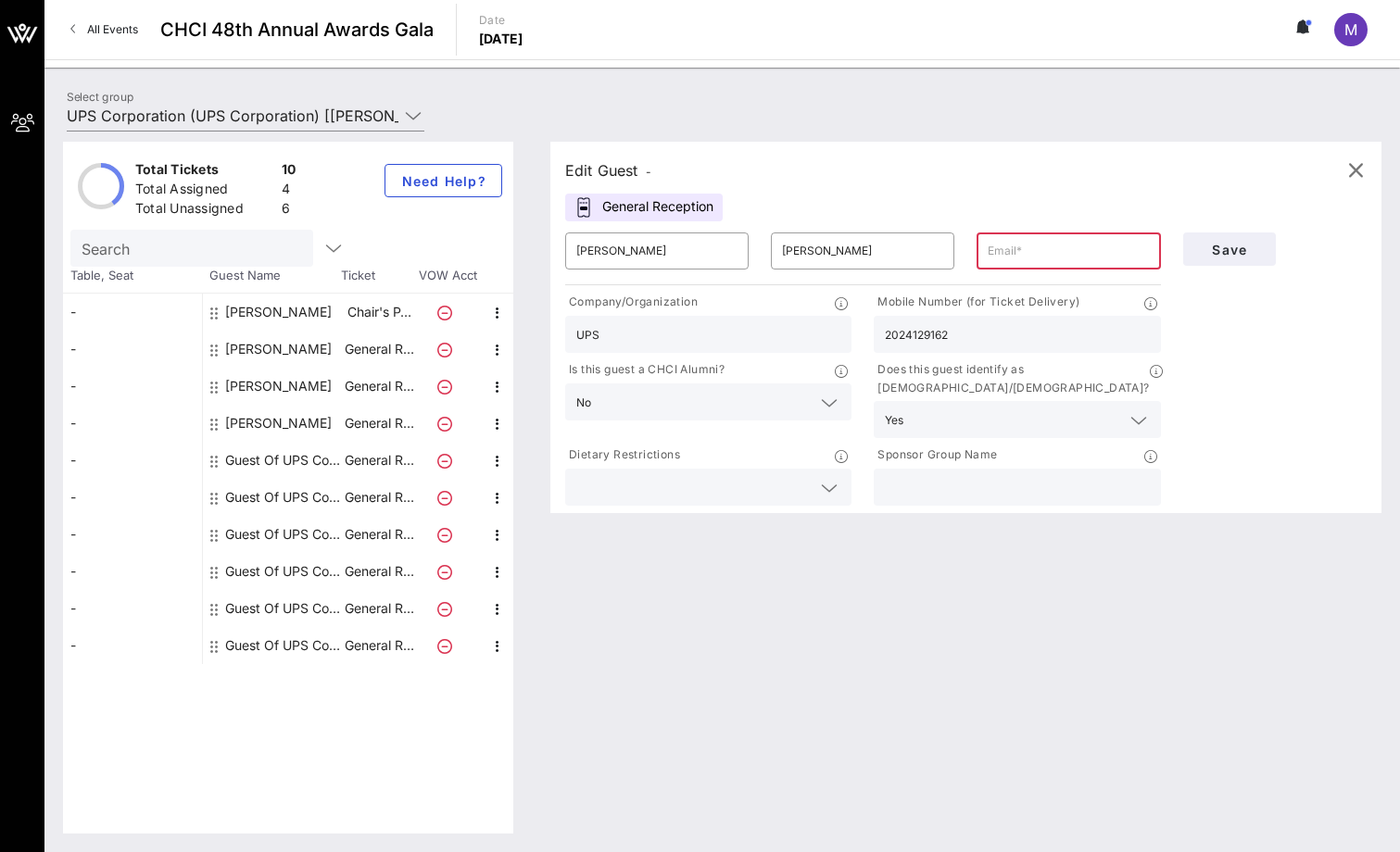
click at [996, 251] on input "text" at bounding box center [1067, 251] width 161 height 30
paste input "[PERSON_NAME][EMAIL_ADDRESS][PERSON_NAME][DOMAIN_NAME]"
type input "[PERSON_NAME][EMAIL_ADDRESS][PERSON_NAME][DOMAIN_NAME]"
click at [1008, 326] on input "2024129162" at bounding box center [1016, 334] width 264 height 24
type input "2"
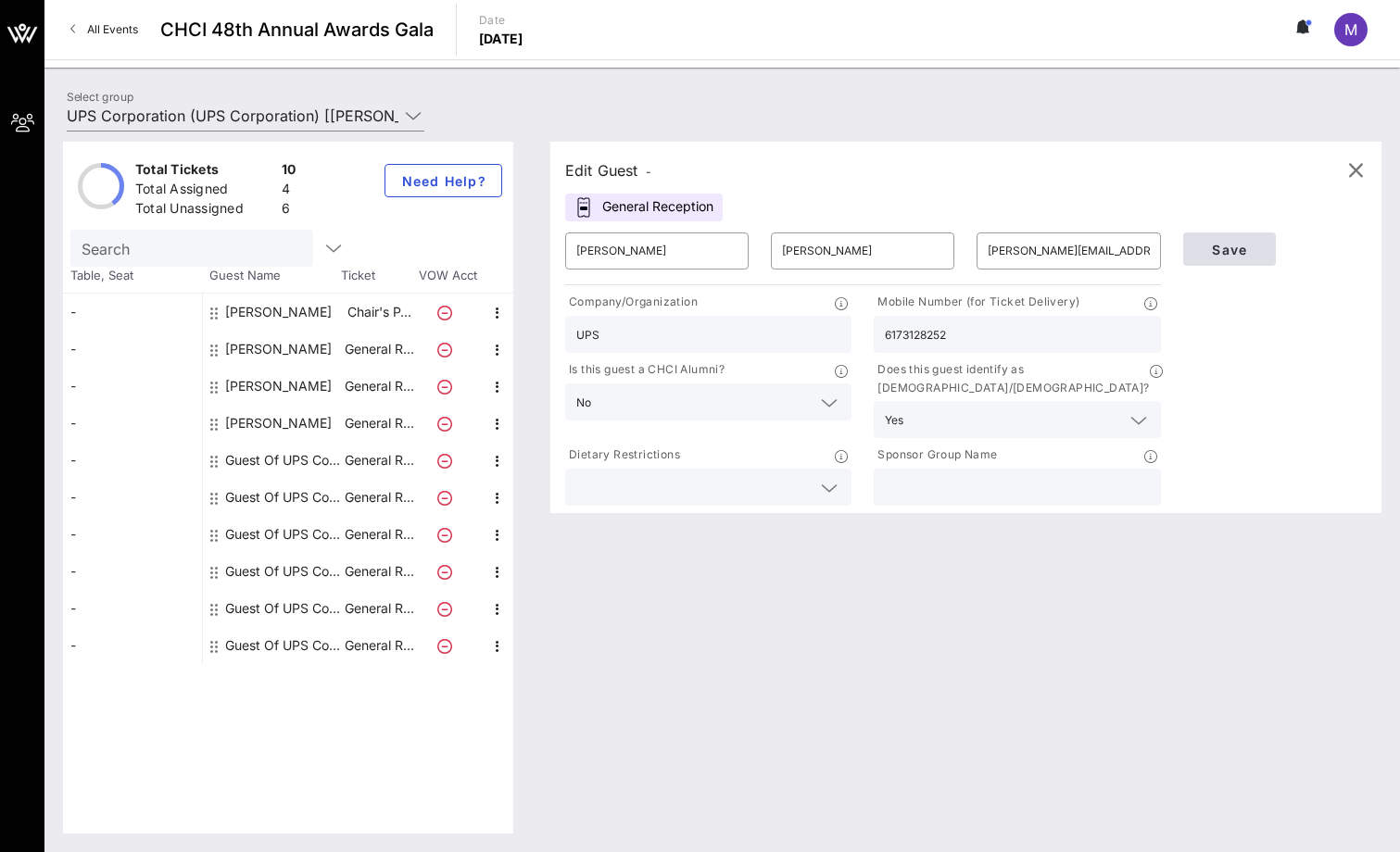
type input "6173128252"
click at [1226, 257] on button "Save" at bounding box center [1229, 249] width 93 height 33
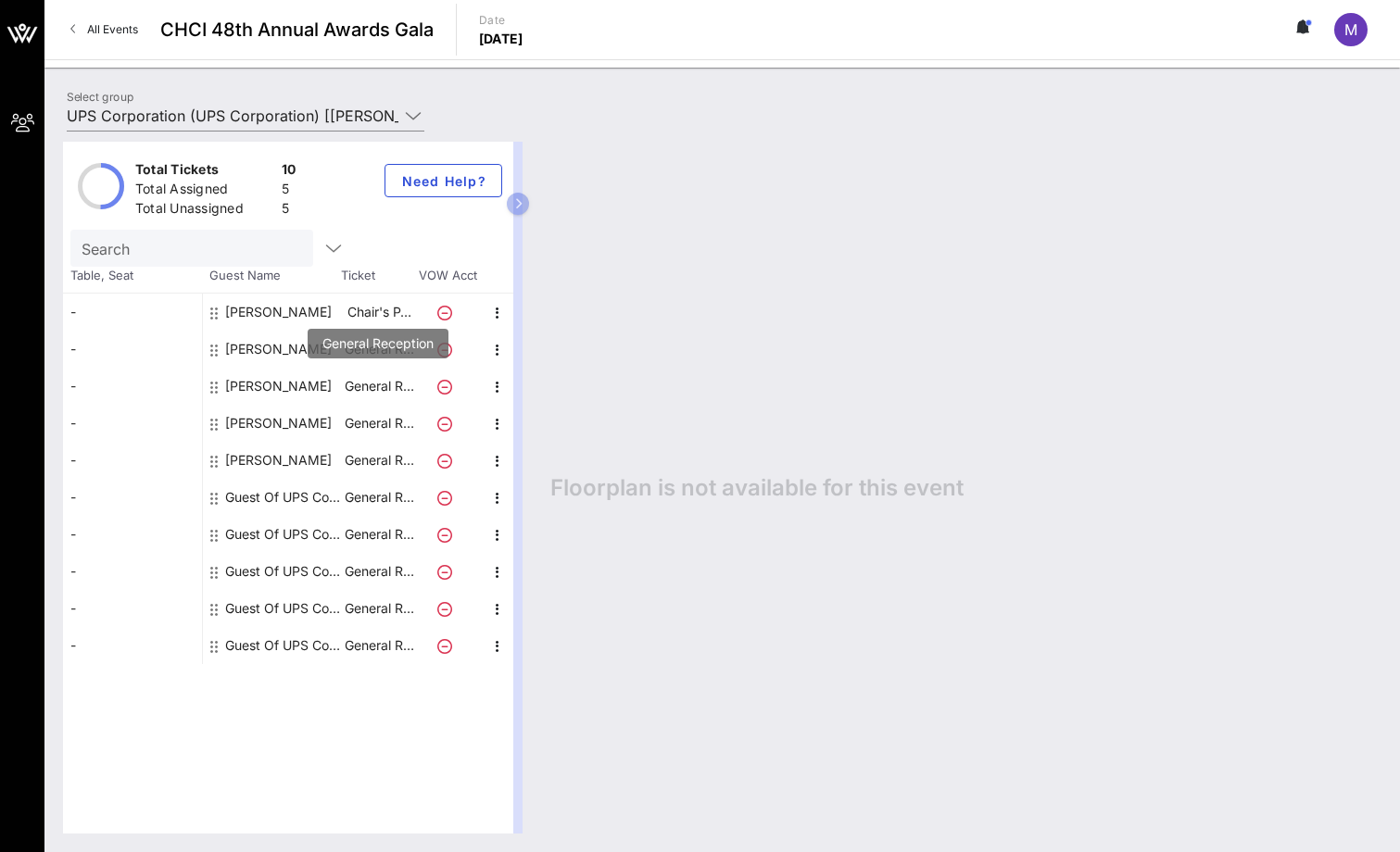
click at [372, 384] on p "General R…" at bounding box center [379, 387] width 74 height 37
click at [501, 384] on icon "button" at bounding box center [497, 387] width 22 height 22
click at [533, 387] on div "Edit" at bounding box center [543, 393] width 37 height 15
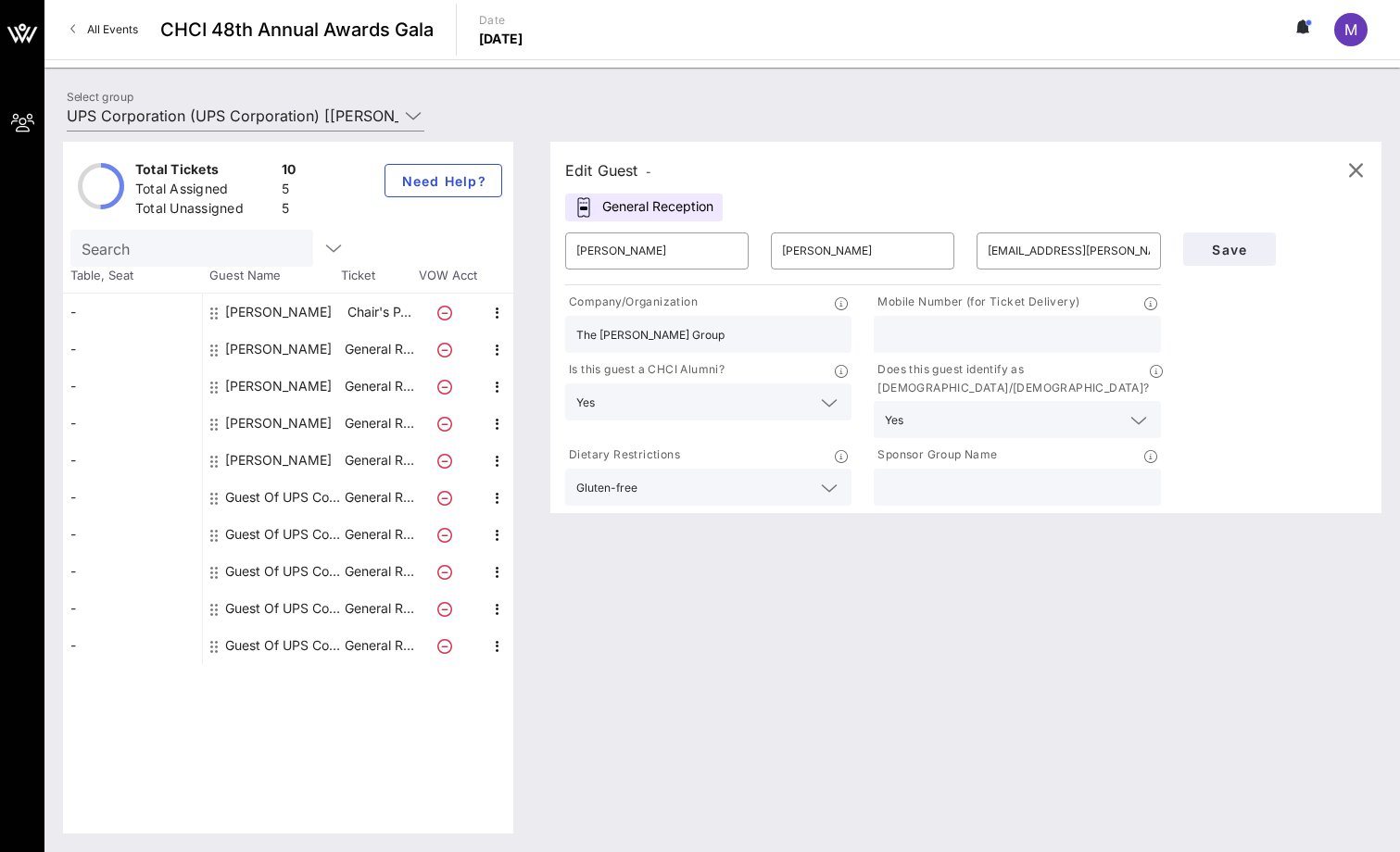
click at [690, 212] on div "General Reception" at bounding box center [644, 207] width 158 height 28
click at [506, 311] on icon "button" at bounding box center [497, 313] width 22 height 22
click at [525, 318] on div "Edit" at bounding box center [543, 319] width 37 height 15
type input "Dontai"
type input "Smalls"
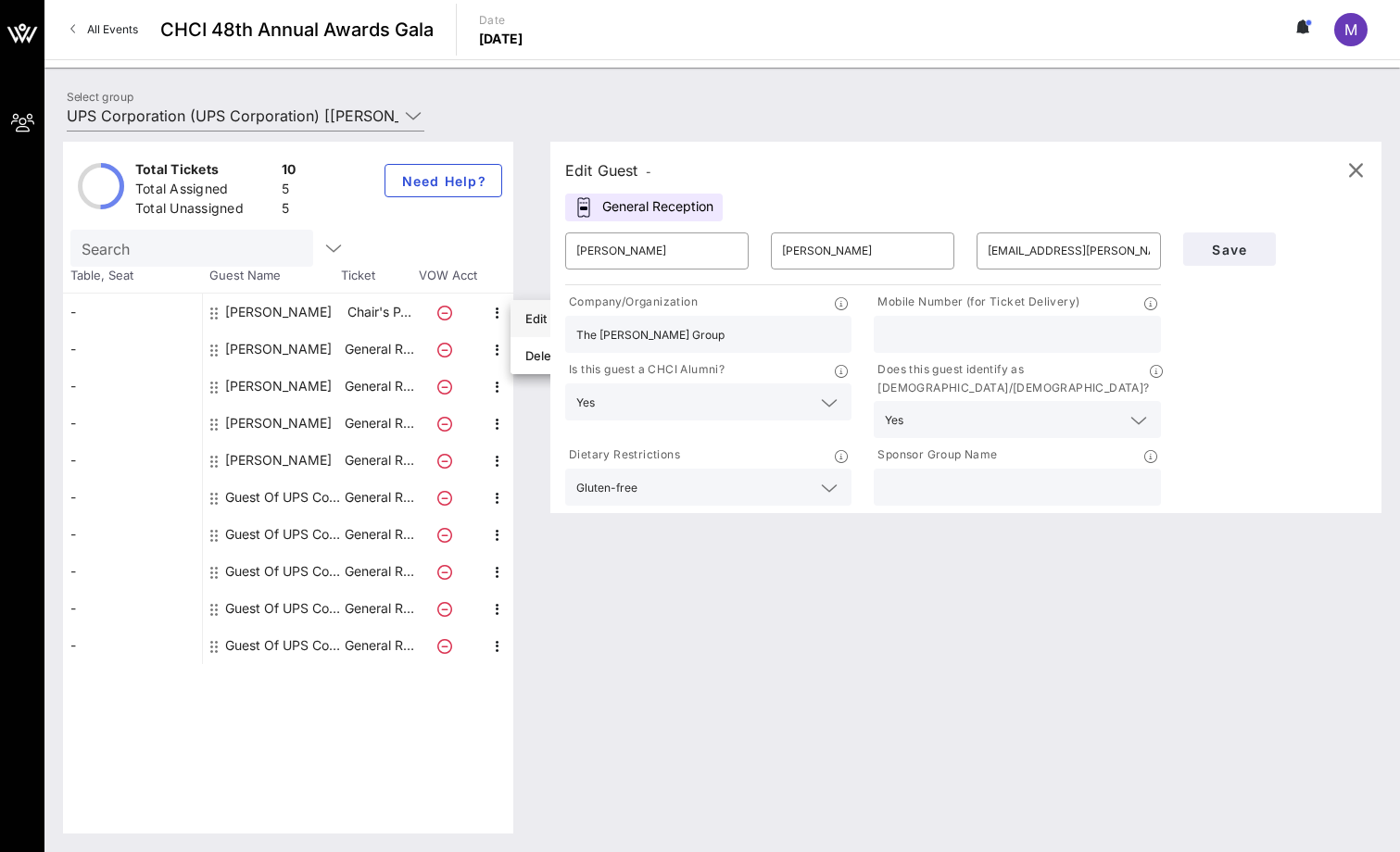
type input "[EMAIL_ADDRESS][DOMAIN_NAME]"
type input "UPS"
type input "13012190646"
click at [1360, 164] on icon "button" at bounding box center [1355, 170] width 22 height 22
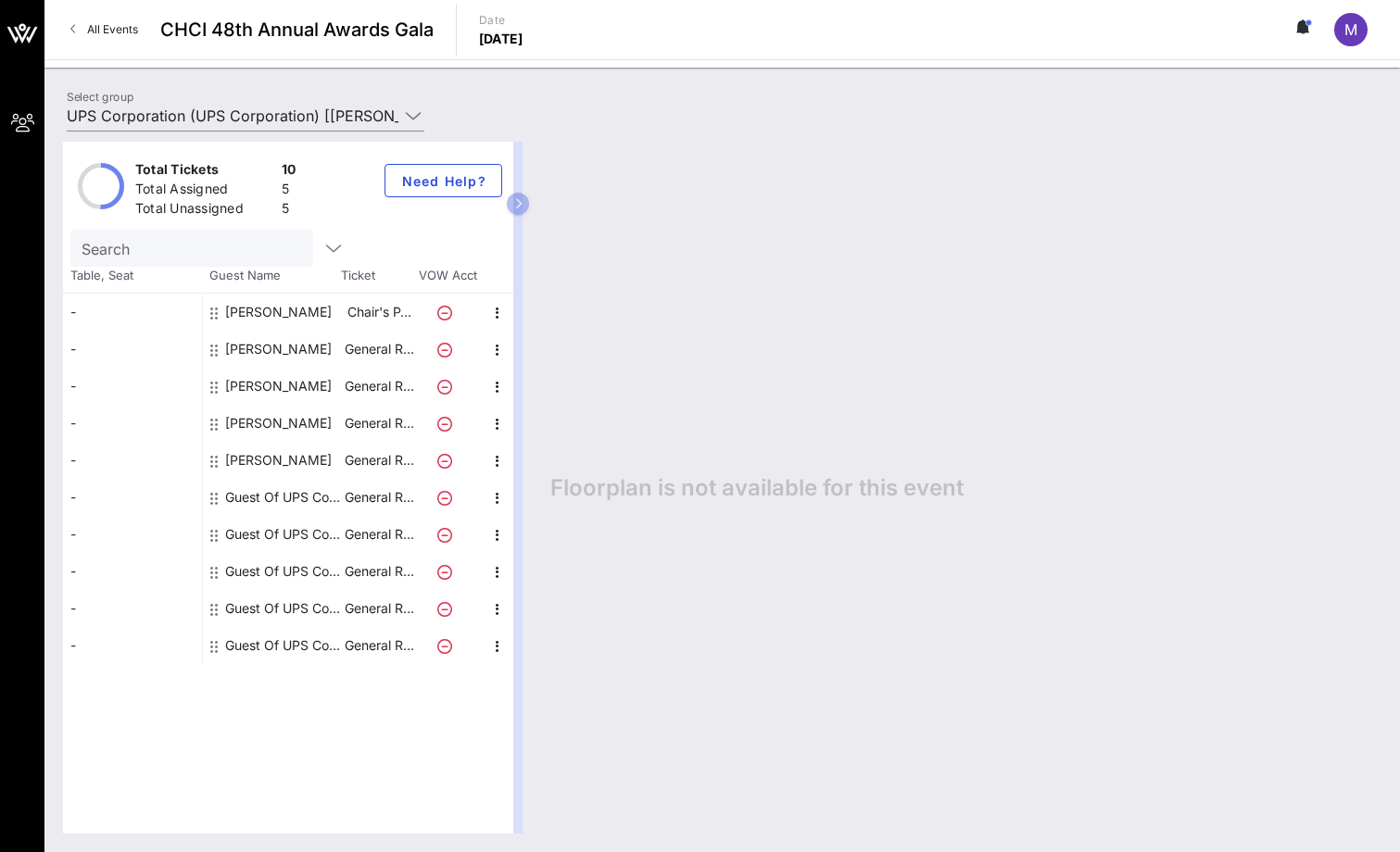
click at [282, 496] on div "Guest Of UPS Corporation" at bounding box center [283, 497] width 117 height 37
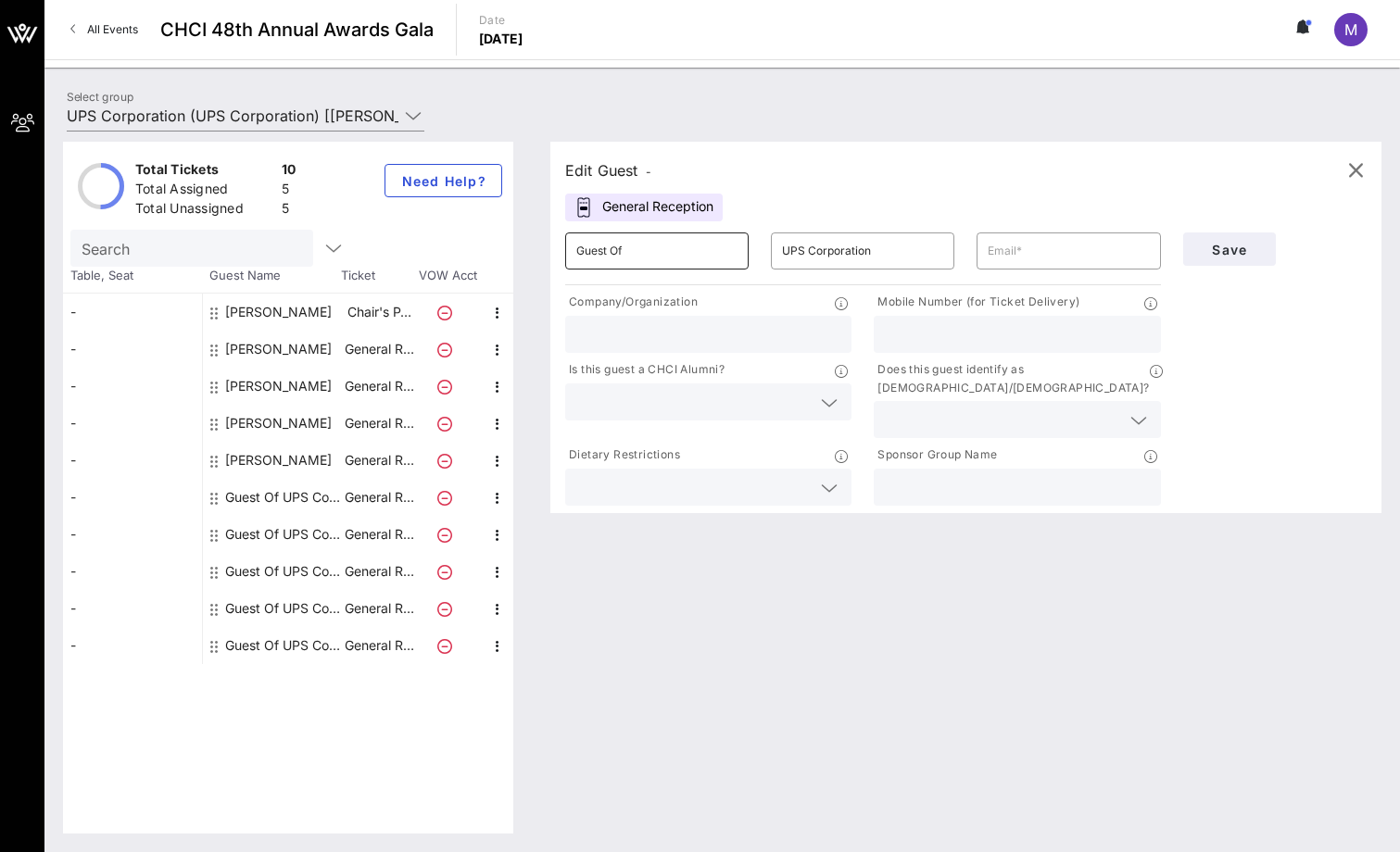
click at [708, 248] on input "Guest Of" at bounding box center [656, 251] width 161 height 30
type input "[PERSON_NAME] [PERSON_NAME]"
type input "[PERSON_NAME]"
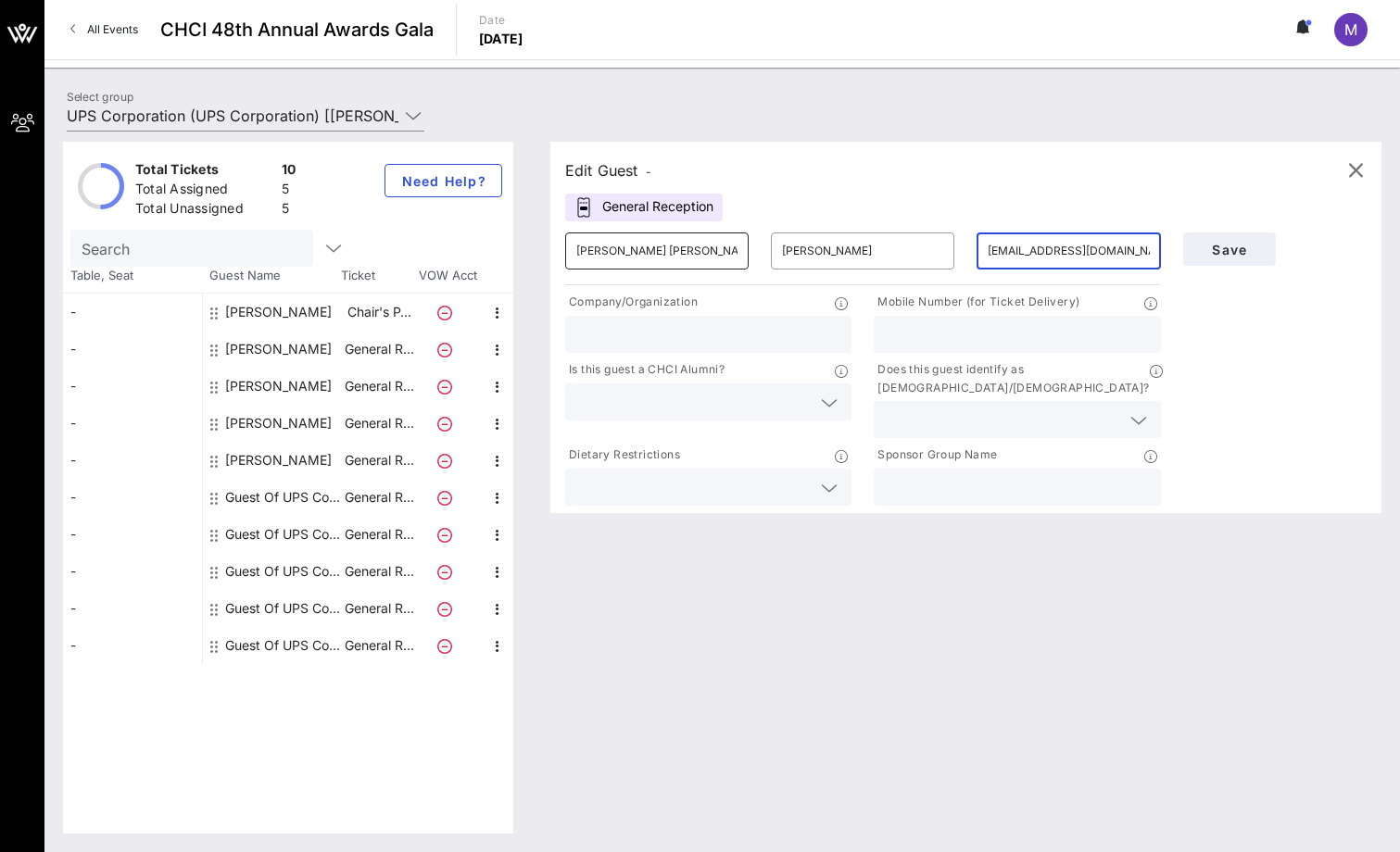
type input "[EMAIL_ADDRESS][DOMAIN_NAME]"
type input "UPS"
type input "2024129162"
click at [831, 395] on icon at bounding box center [829, 403] width 17 height 22
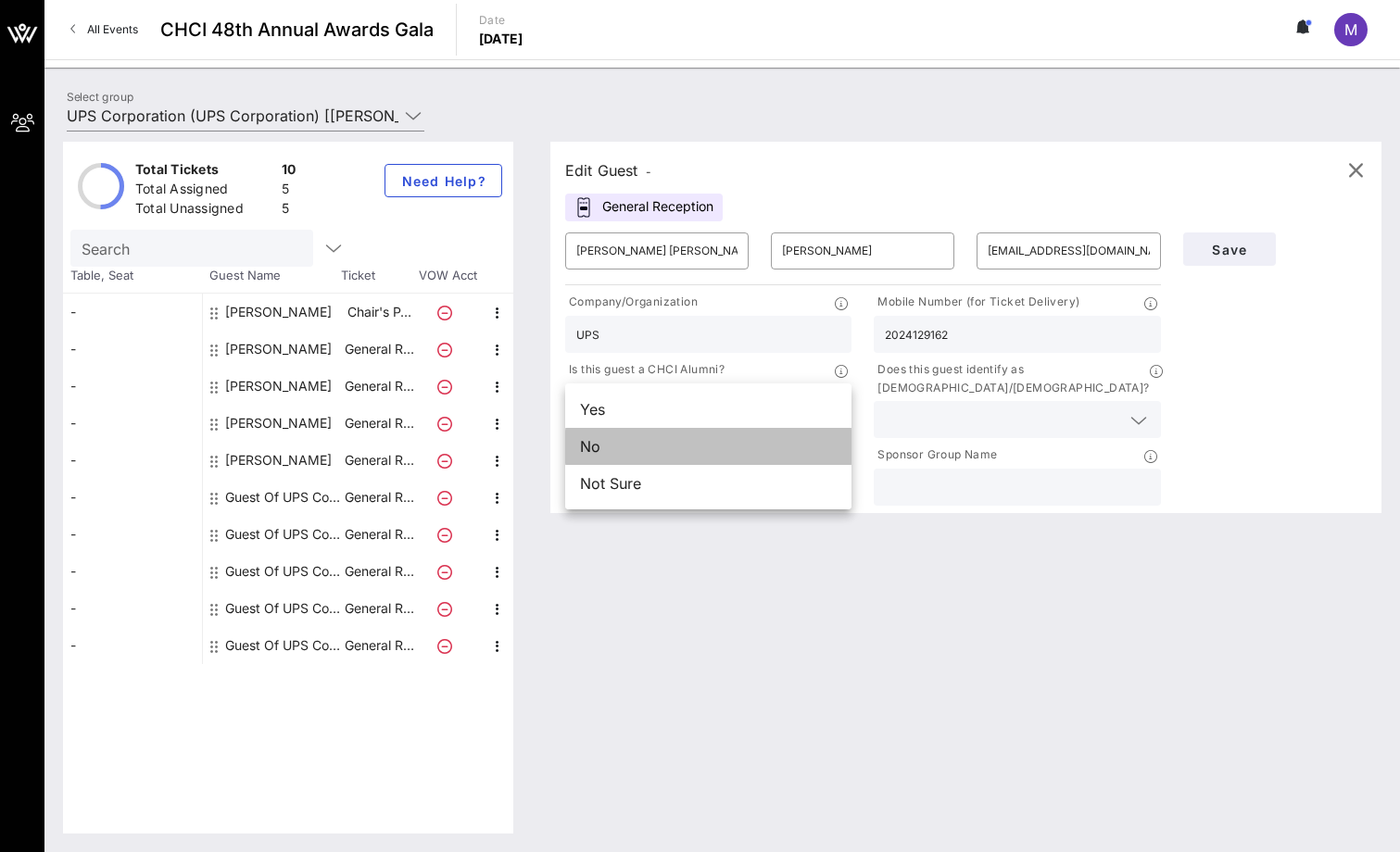
click at [765, 441] on div "No" at bounding box center [708, 447] width 286 height 37
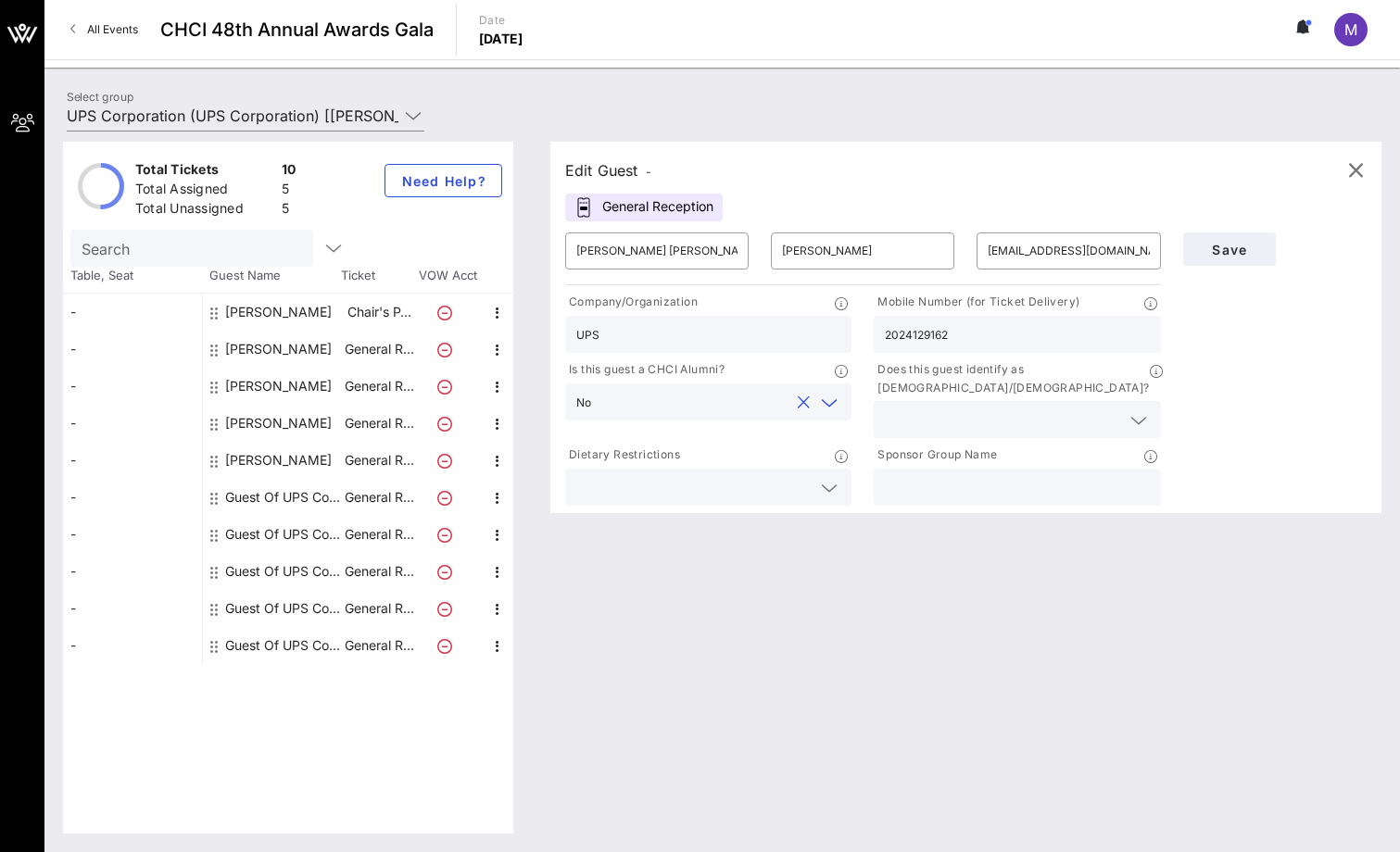
click at [945, 408] on input "text" at bounding box center [1001, 420] width 234 height 24
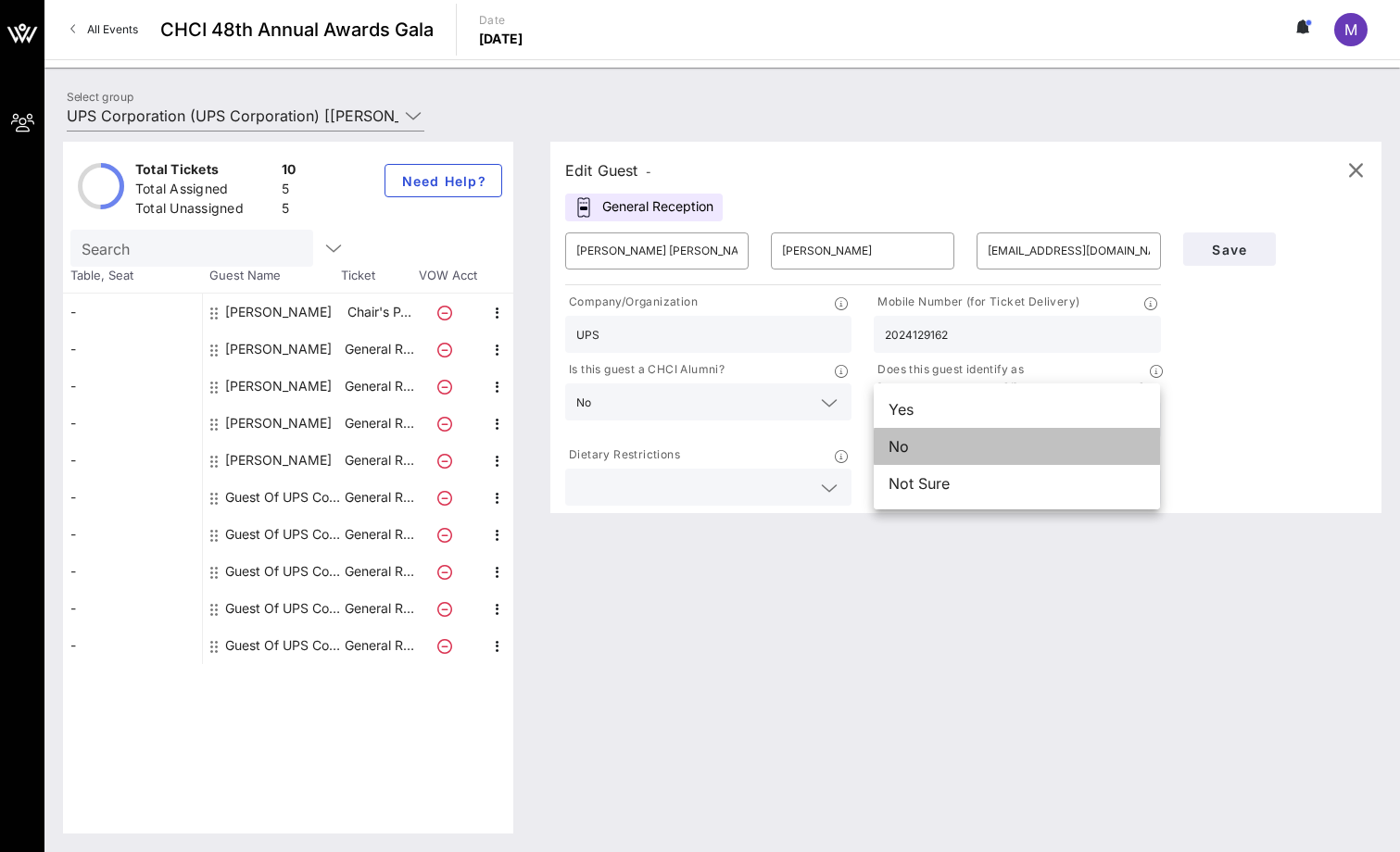
click at [940, 451] on div "No" at bounding box center [1016, 447] width 286 height 37
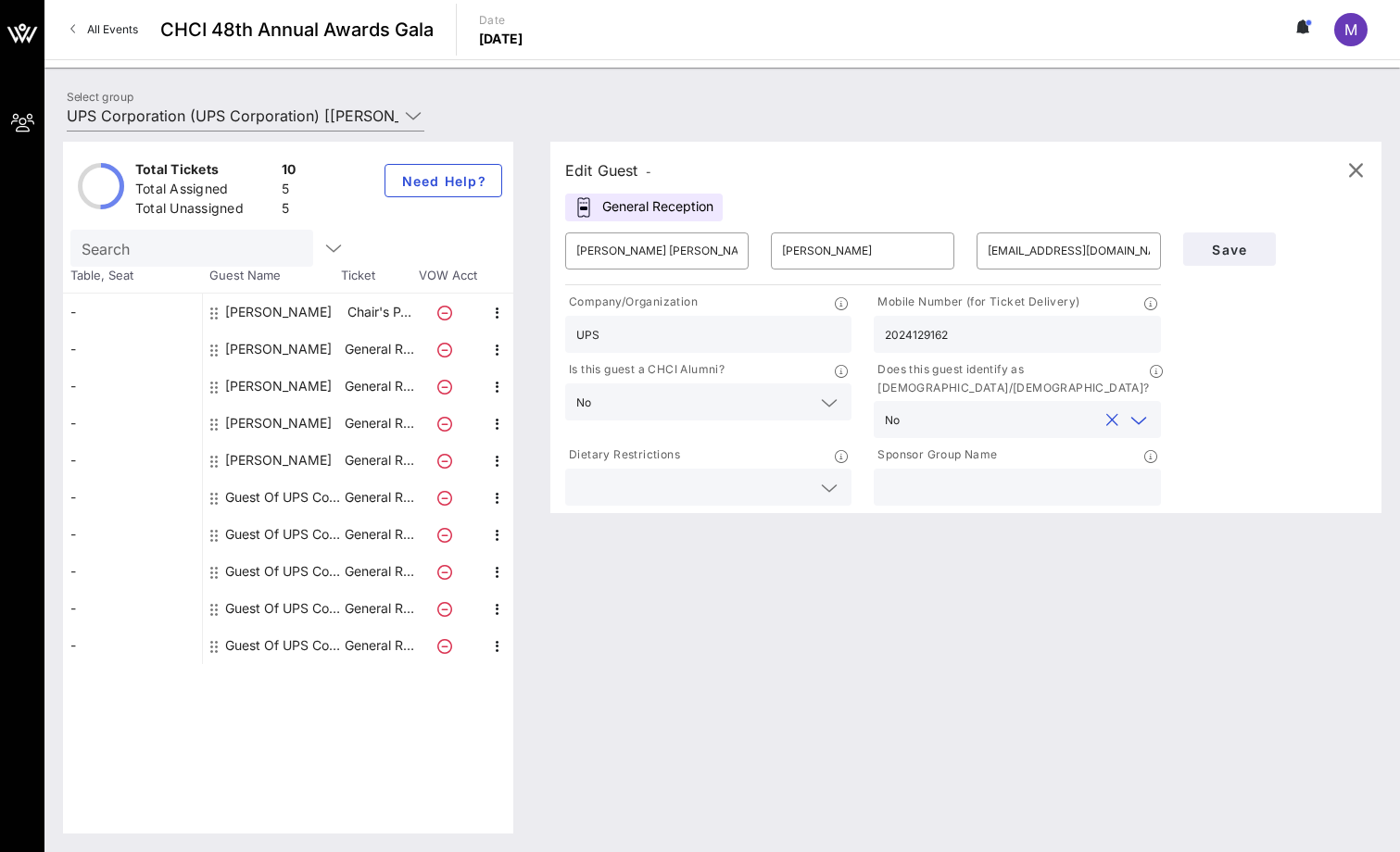
click at [967, 408] on input "text" at bounding box center [1001, 420] width 190 height 24
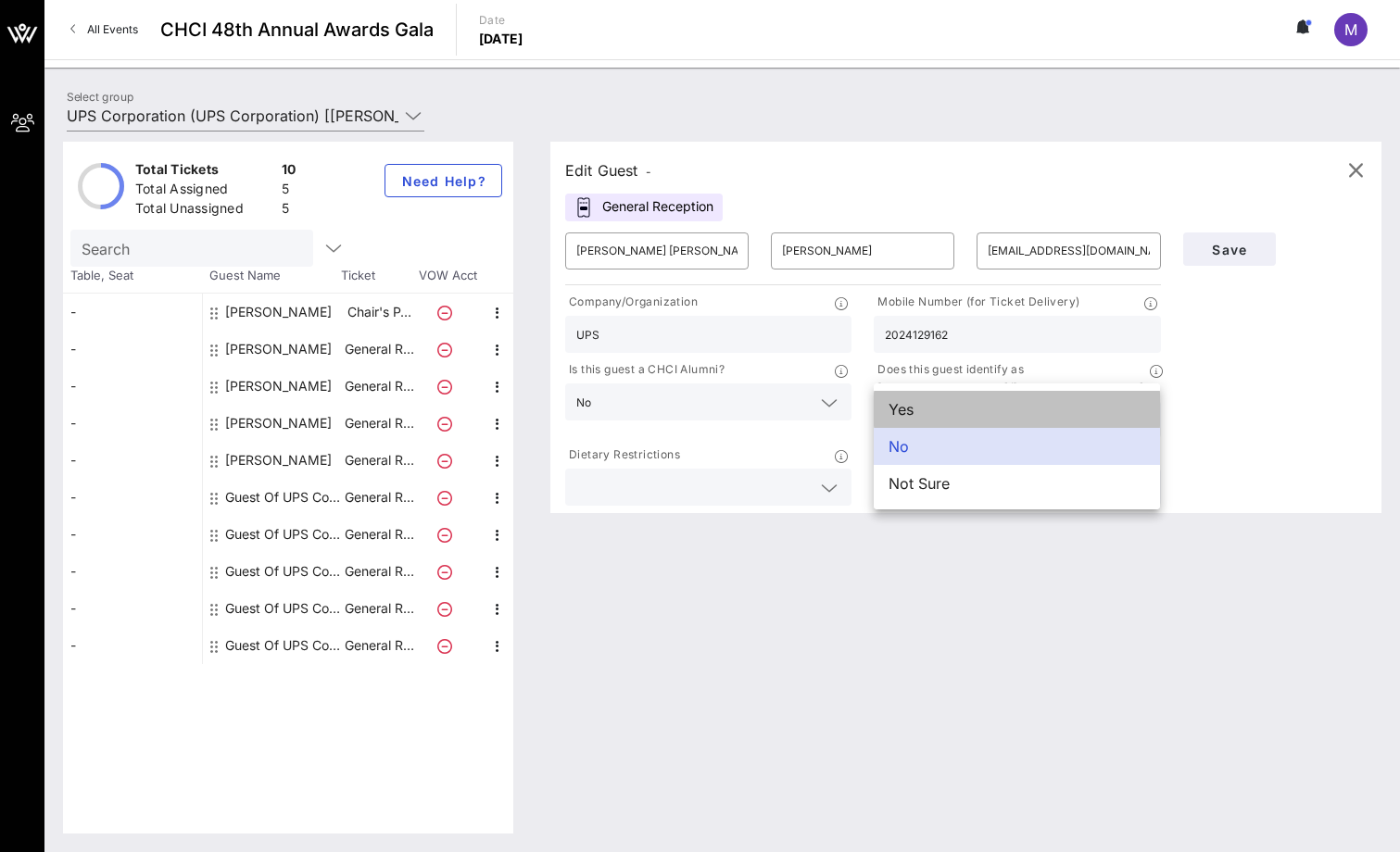
click at [958, 410] on div "Yes" at bounding box center [1016, 410] width 286 height 37
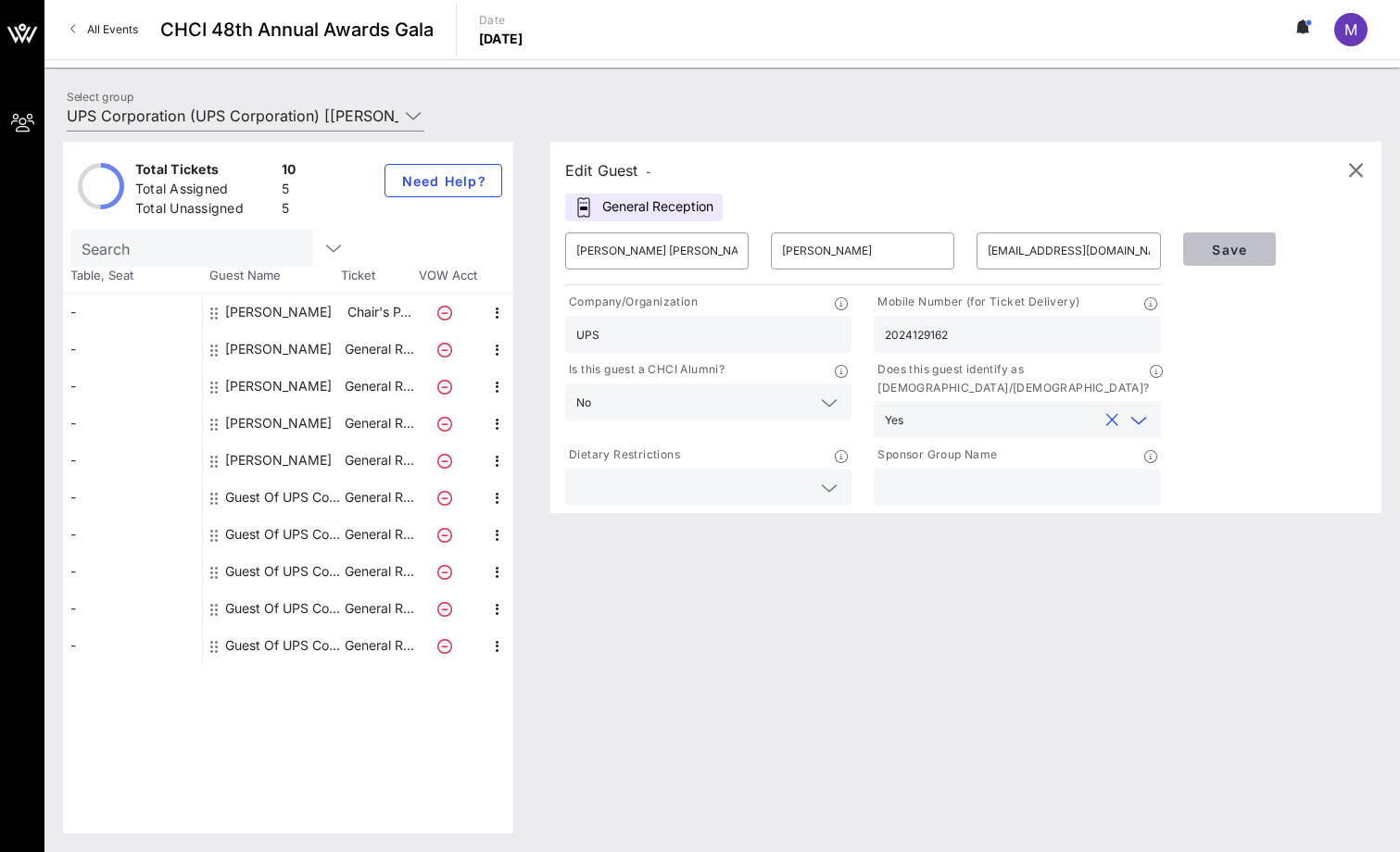
click at [1233, 250] on span "Save" at bounding box center [1229, 249] width 63 height 16
click at [588, 759] on div "Edit Guest - General Reception ​ [PERSON_NAME] [PERSON_NAME] ​ [PERSON_NAME] ​ …" at bounding box center [956, 488] width 849 height 692
click at [1353, 166] on icon "button" at bounding box center [1355, 170] width 22 height 22
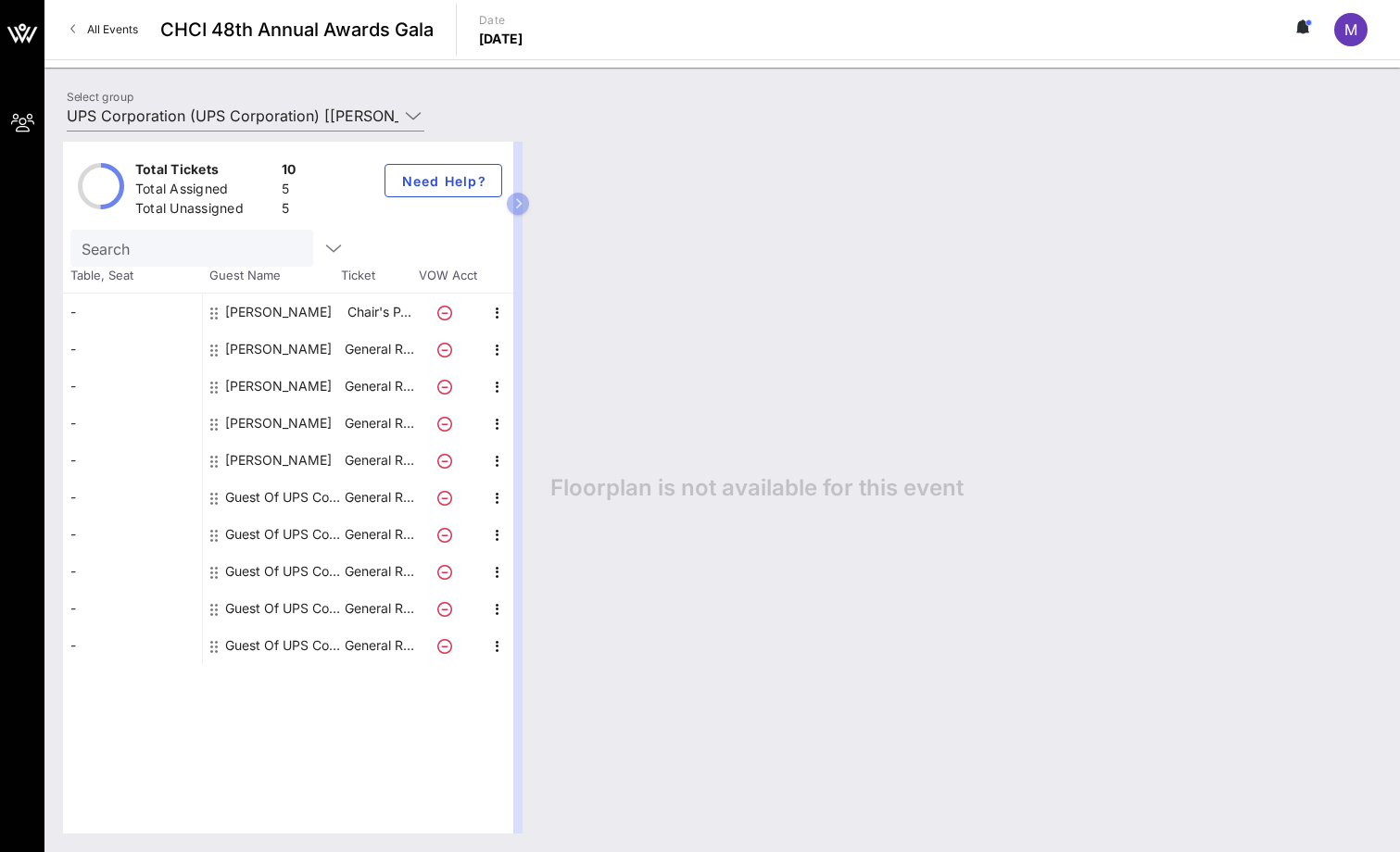
click at [745, 513] on div "Floorplan is not available for this event" at bounding box center [956, 488] width 849 height 692
click at [108, 32] on span "All Events" at bounding box center [112, 29] width 51 height 14
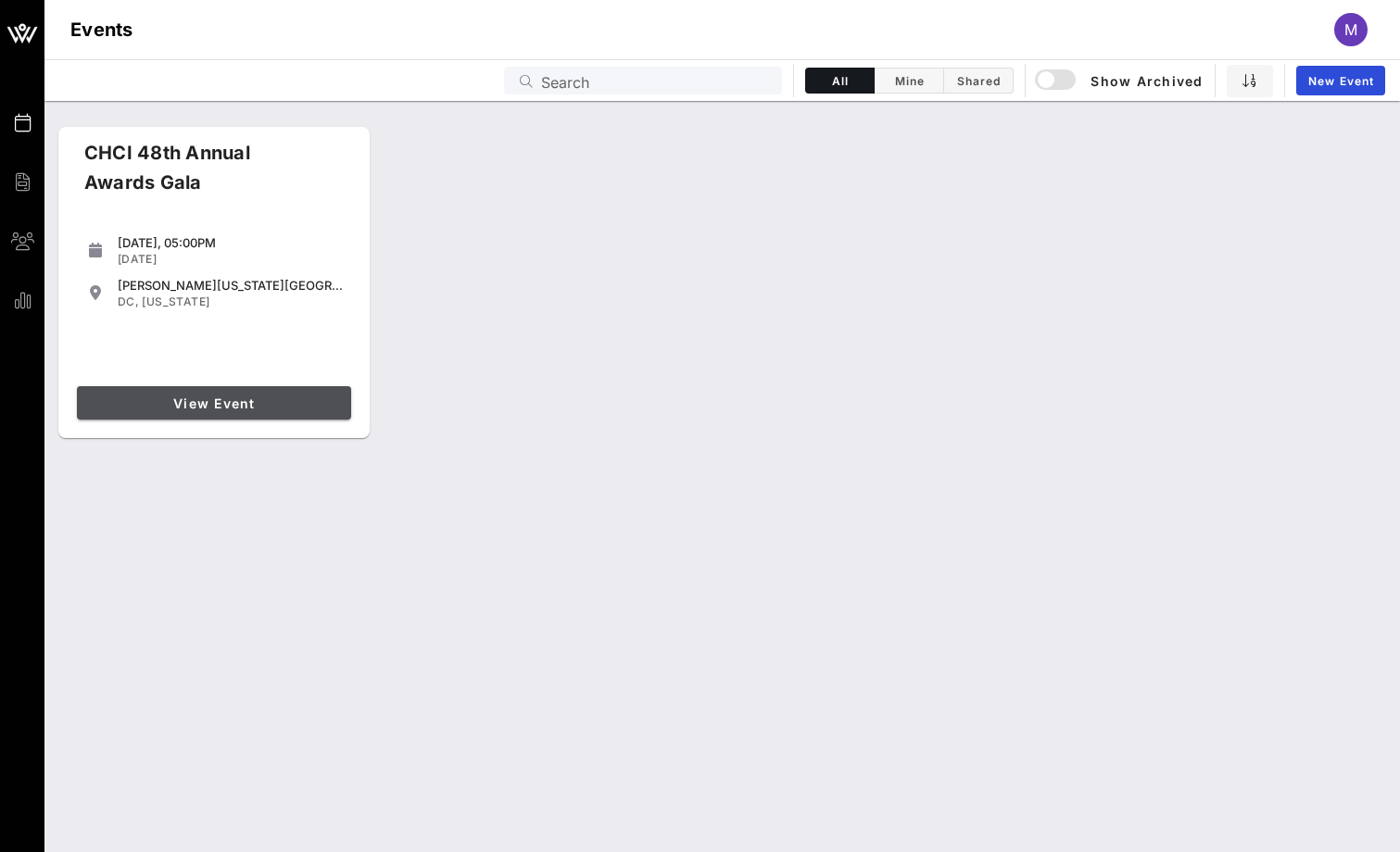
click at [221, 411] on span "View Event" at bounding box center [214, 403] width 259 height 16
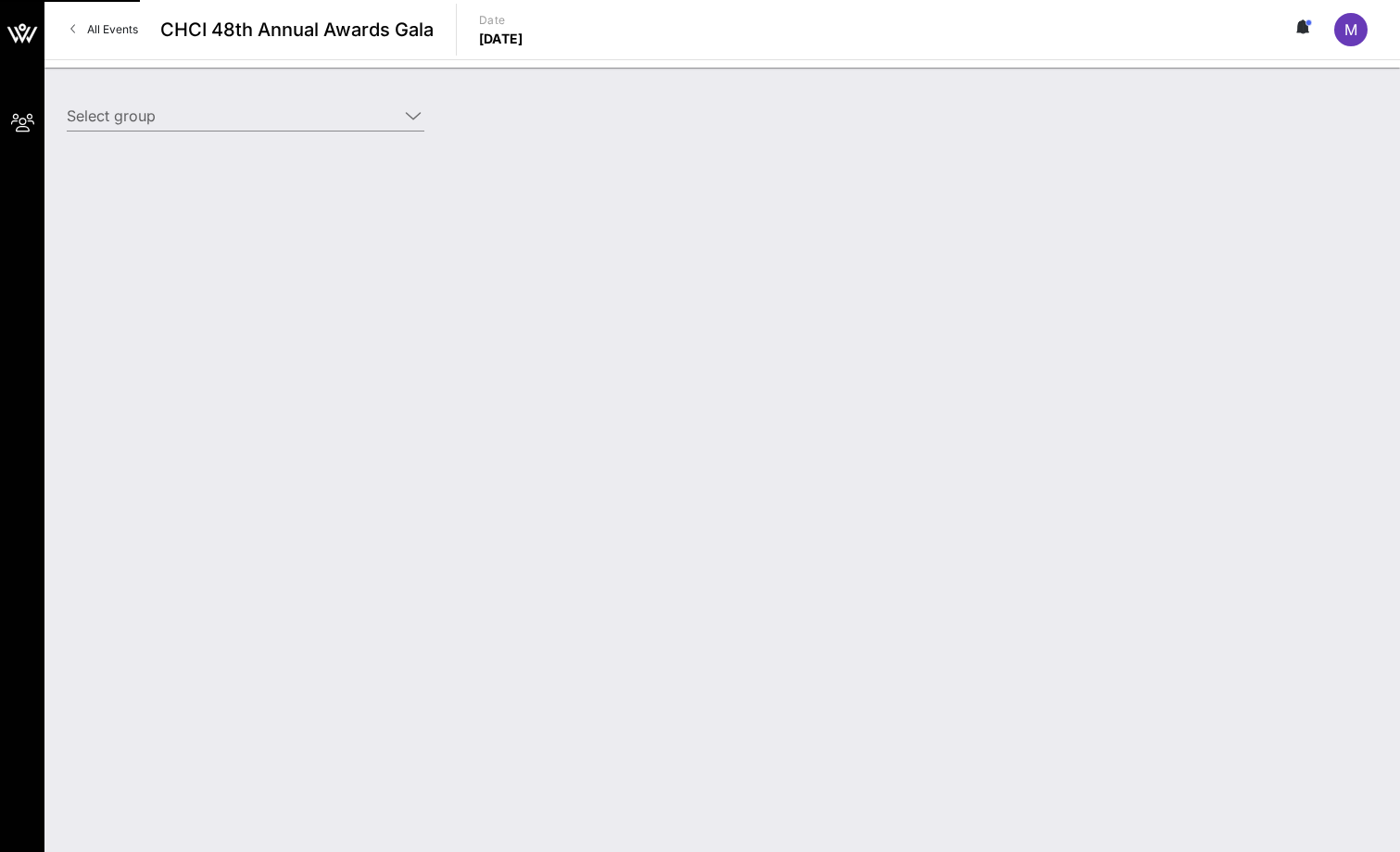
type input "UPS Corporation (UPS Corporation) [[PERSON_NAME], [EMAIL_ADDRESS][DOMAIN_NAME]]"
